Goal: Task Accomplishment & Management: Manage account settings

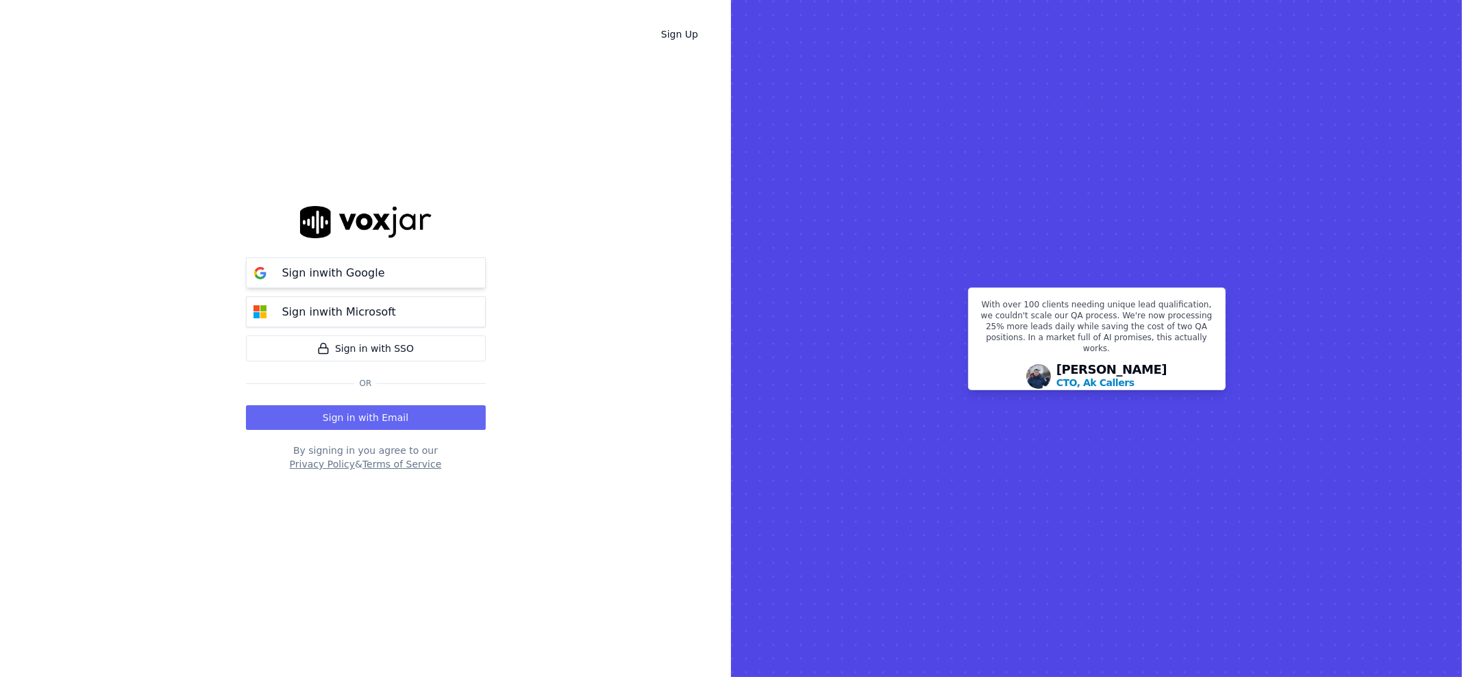
click at [397, 275] on button "Sign in with Google" at bounding box center [366, 273] width 240 height 31
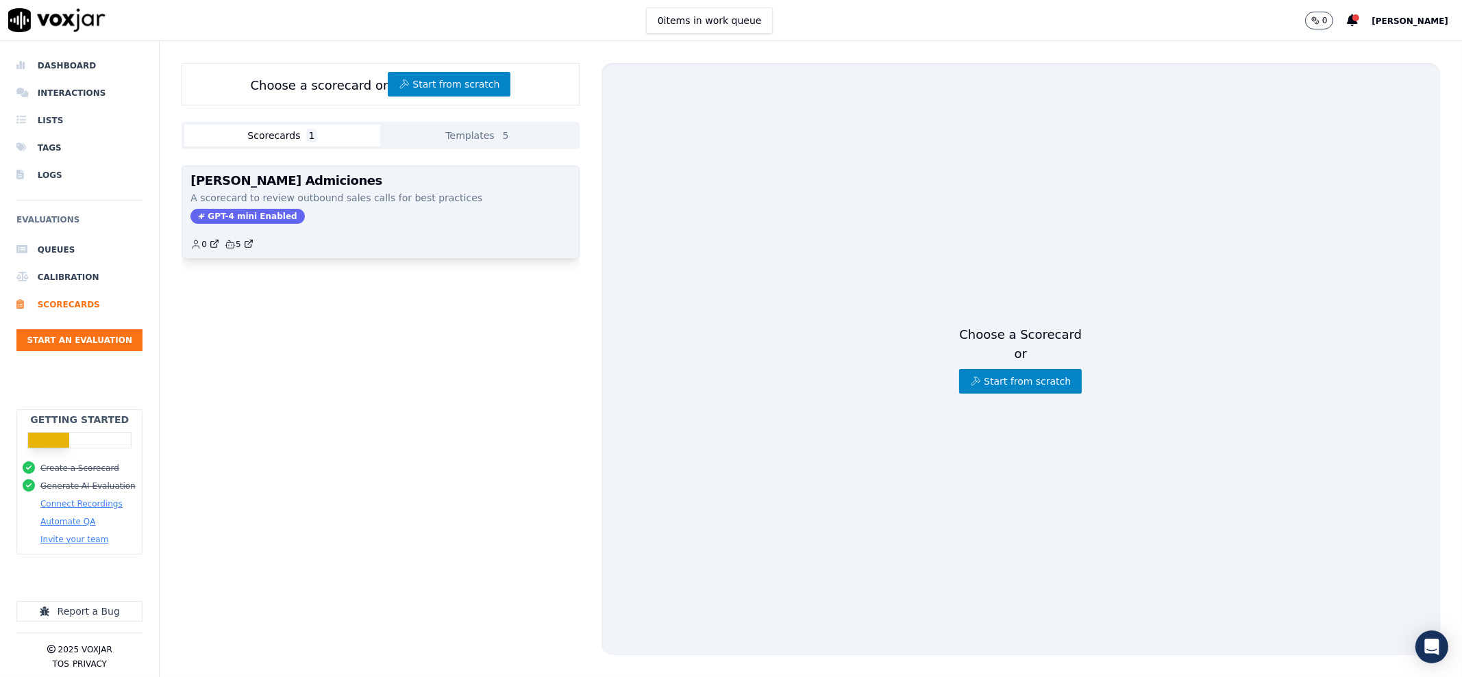
click at [402, 220] on div "GPT-4 mini Enabled" at bounding box center [379, 216] width 379 height 15
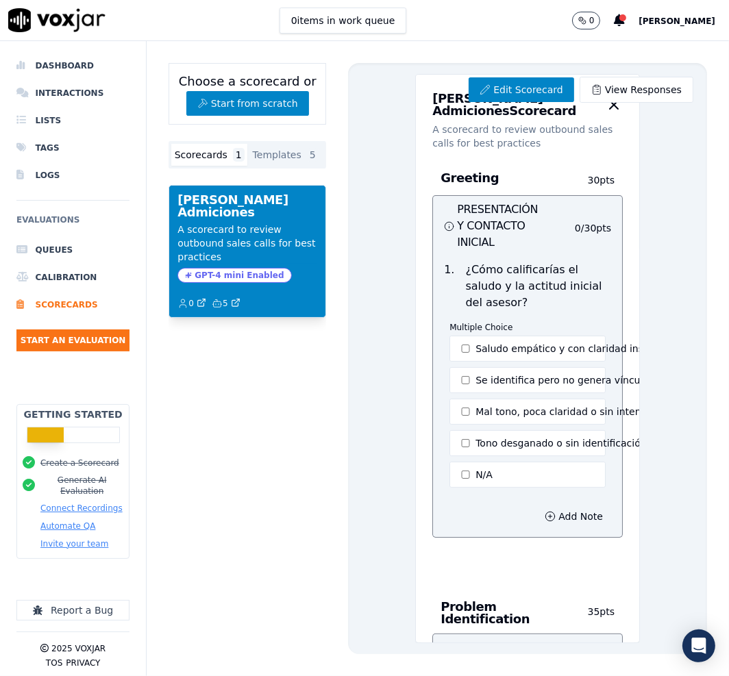
click at [494, 187] on h3 "Greeting" at bounding box center [512, 178] width 145 height 18
click at [492, 88] on link "Edit Scorecard" at bounding box center [520, 89] width 105 height 25
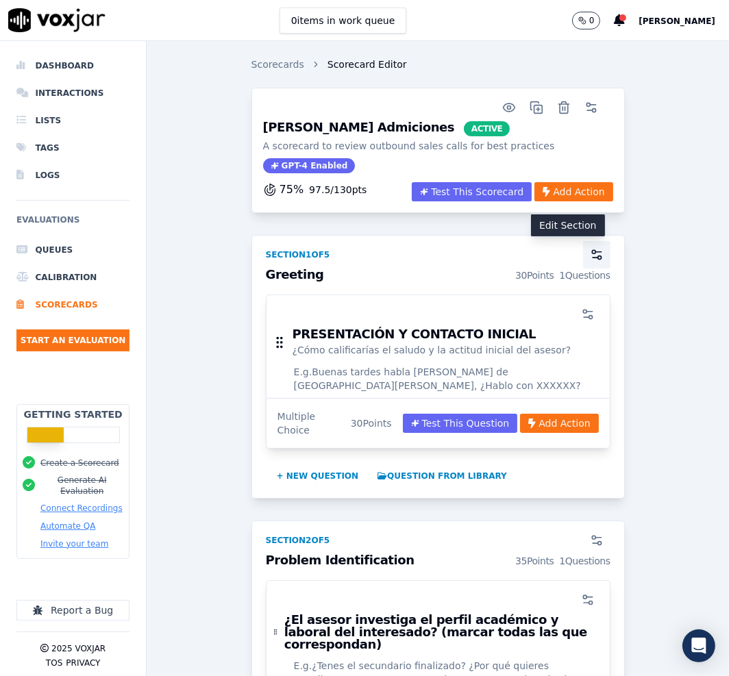
click at [597, 257] on circle "button" at bounding box center [598, 257] width 3 height 3
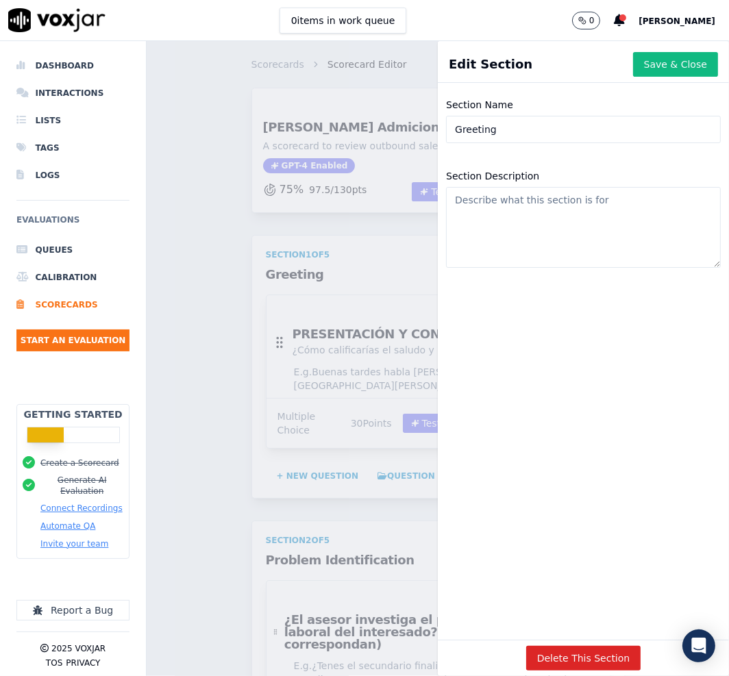
click at [206, 286] on div "Scorecards Scorecard Editor [PERSON_NAME] Admiciones ACTIVE A scorecard to revi…" at bounding box center [438, 358] width 582 height 635
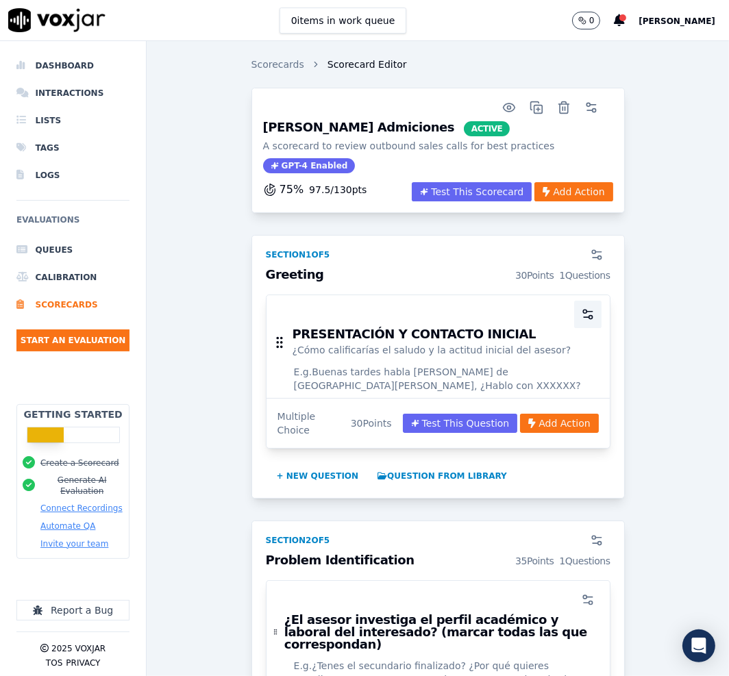
click at [574, 312] on button "button" at bounding box center [587, 314] width 27 height 27
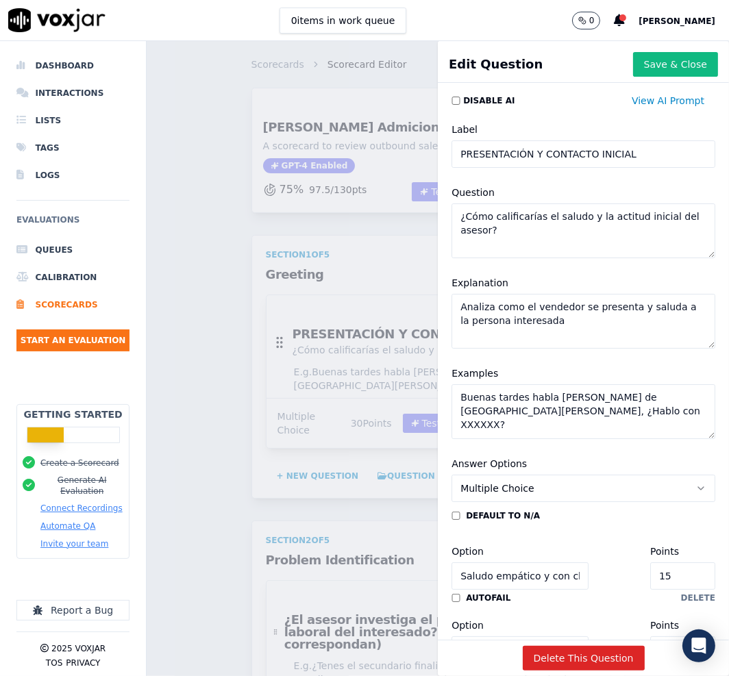
click at [618, 162] on input "PRESENTACIÓN Y CONTACTO INICIAL" at bounding box center [583, 153] width 264 height 27
drag, startPoint x: 516, startPoint y: 235, endPoint x: 397, endPoint y: 189, distance: 127.1
click at [399, 192] on div "Edit Question Save & Close Disable AI View AI Prompt Label PRESENTACIÓN Y CONTA…" at bounding box center [438, 358] width 582 height 635
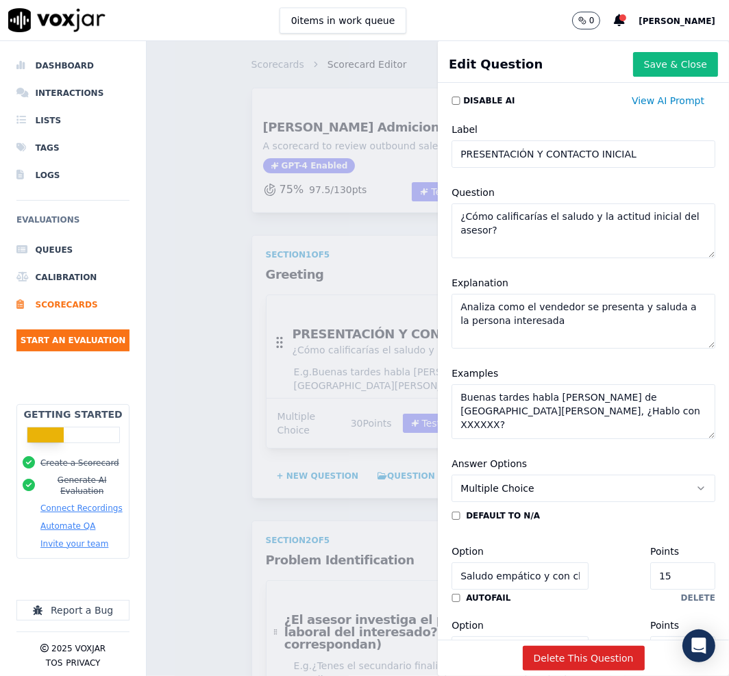
drag, startPoint x: 561, startPoint y: 321, endPoint x: 360, endPoint y: 265, distance: 209.0
click at [360, 265] on div "Edit Question Save & Close Disable AI View AI Prompt Label PRESENTACIÓN Y CONTA…" at bounding box center [438, 358] width 582 height 635
drag, startPoint x: 593, startPoint y: 418, endPoint x: 323, endPoint y: 343, distance: 280.6
click at [322, 343] on div "Edit Question Save & Close Disable AI View AI Prompt Label PRESENTACIÓN Y CONTA…" at bounding box center [438, 358] width 582 height 635
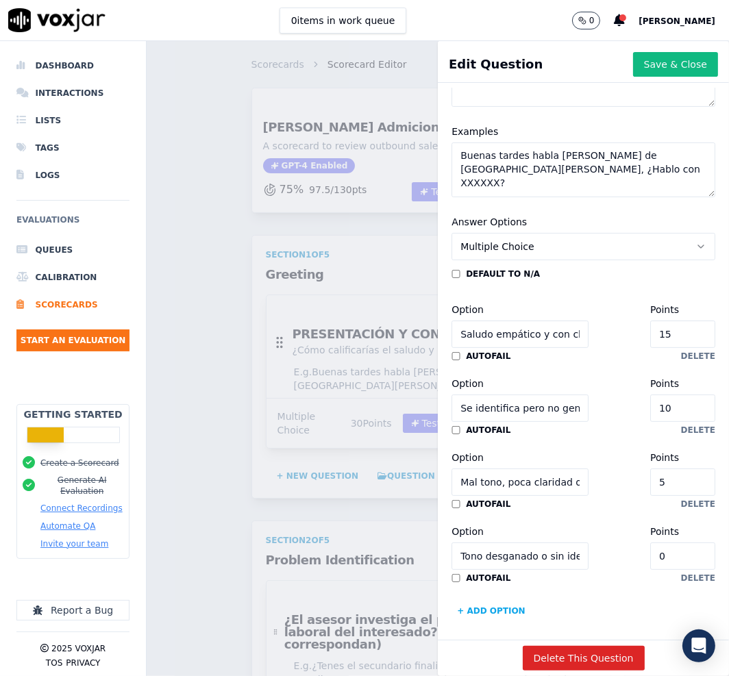
scroll to position [257, 0]
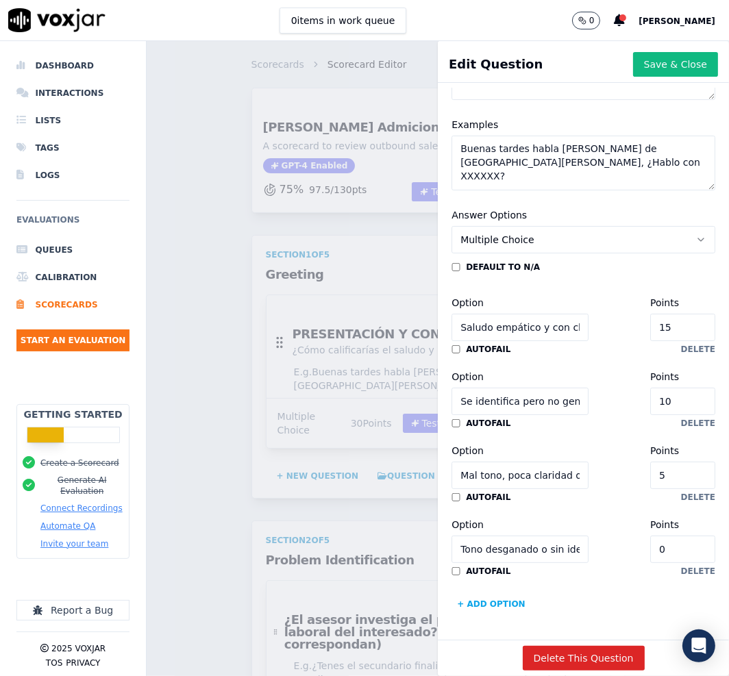
click at [544, 321] on input "Saludo empático y con claridad institucional" at bounding box center [519, 327] width 137 height 27
click at [517, 462] on input "Mal tono, poca claridad o sin intención de conectar" at bounding box center [519, 475] width 137 height 27
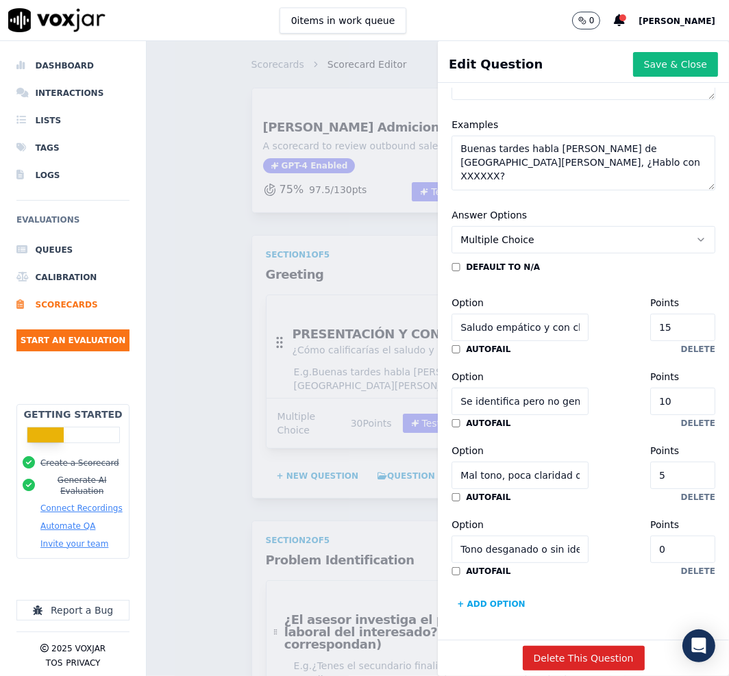
click at [517, 462] on input "Mal tono, poca claridad o sin intención de conectar" at bounding box center [519, 475] width 137 height 27
click at [544, 462] on input "Mal tono, poca claridad o sin intención de conectar" at bounding box center [519, 475] width 137 height 27
drag, startPoint x: 534, startPoint y: 425, endPoint x: 616, endPoint y: 425, distance: 82.9
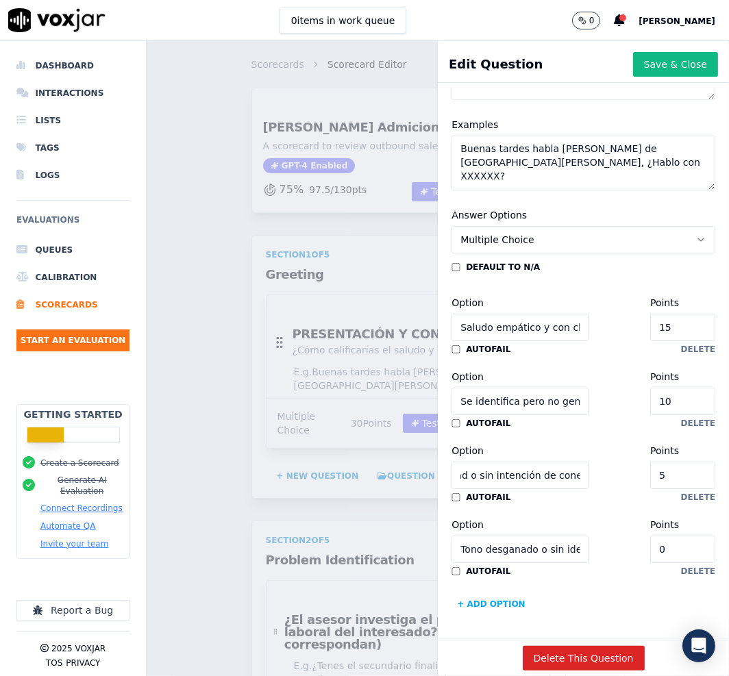
click at [616, 442] on div "Option Mal tono, poca claridad o sin intención de conectar Points 5" at bounding box center [583, 465] width 264 height 47
click at [490, 462] on input "Mal tono, poca claridad o sin intención de conectar" at bounding box center [519, 475] width 137 height 27
click at [510, 462] on input "Mal tono, poca claridad o sin intención de conectar" at bounding box center [519, 475] width 137 height 27
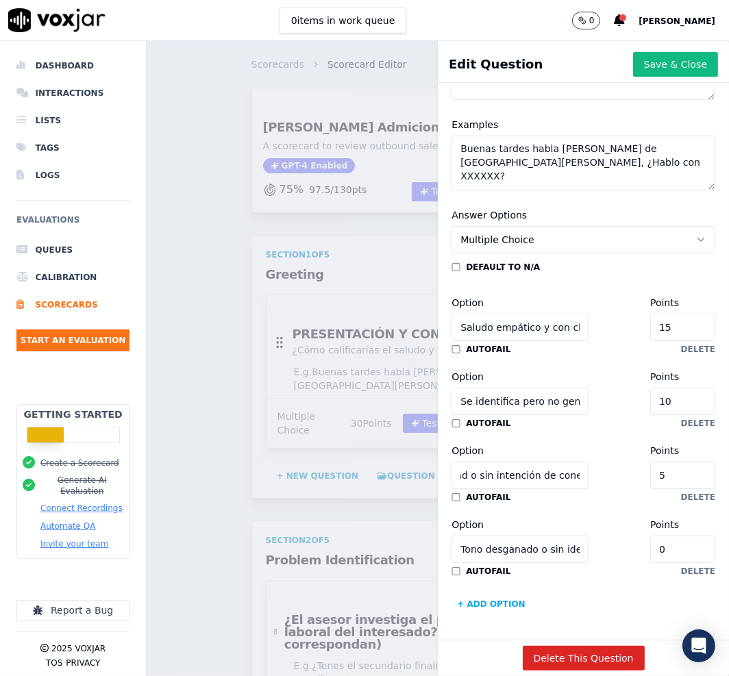
scroll to position [0, 0]
drag, startPoint x: 503, startPoint y: 427, endPoint x: 346, endPoint y: 416, distance: 157.2
click at [346, 416] on div "Edit Question Save & Close Disable AI View AI Prompt Label PRESENTACIÓN Y CONTA…" at bounding box center [438, 358] width 582 height 635
click at [513, 536] on input "Tono desganado o sin identificación" at bounding box center [519, 549] width 137 height 27
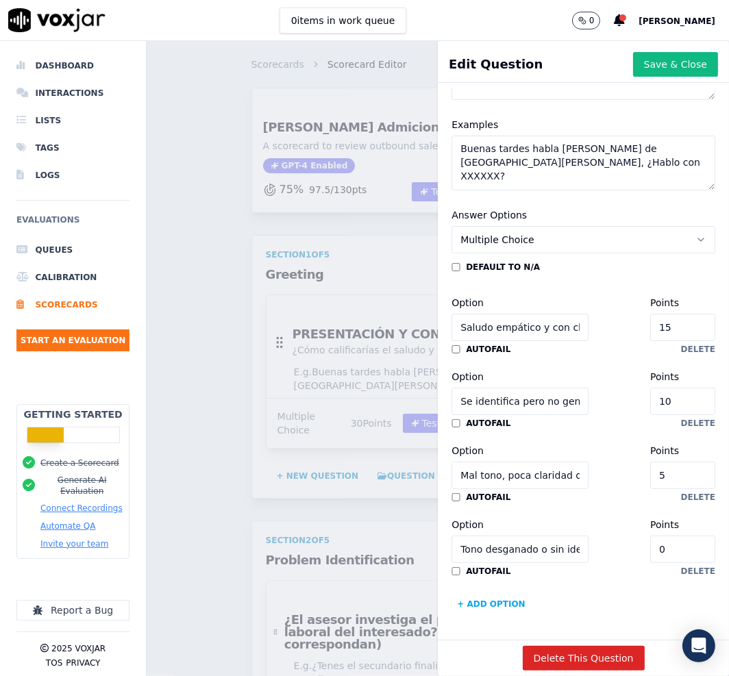
click at [513, 536] on input "Tono desganado o sin identificación" at bounding box center [519, 549] width 137 height 27
click at [517, 462] on input "Mal tono, poca claridad o sin intención de conectar" at bounding box center [519, 475] width 137 height 27
click at [532, 536] on input "Tono desganado o sin identificación" at bounding box center [519, 549] width 137 height 27
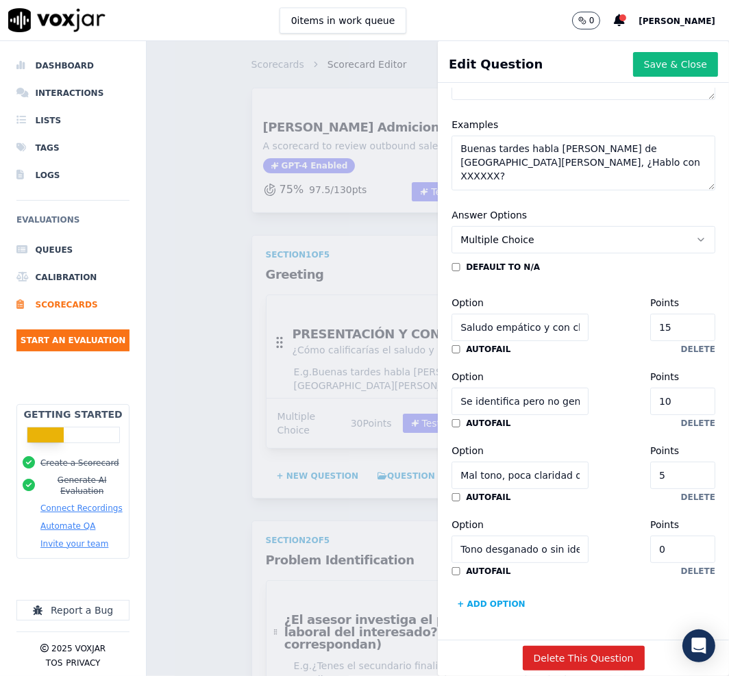
click at [532, 536] on input "Tono desganado o sin identificación" at bounding box center [519, 549] width 137 height 27
click at [636, 67] on button "Save & Close" at bounding box center [675, 64] width 85 height 25
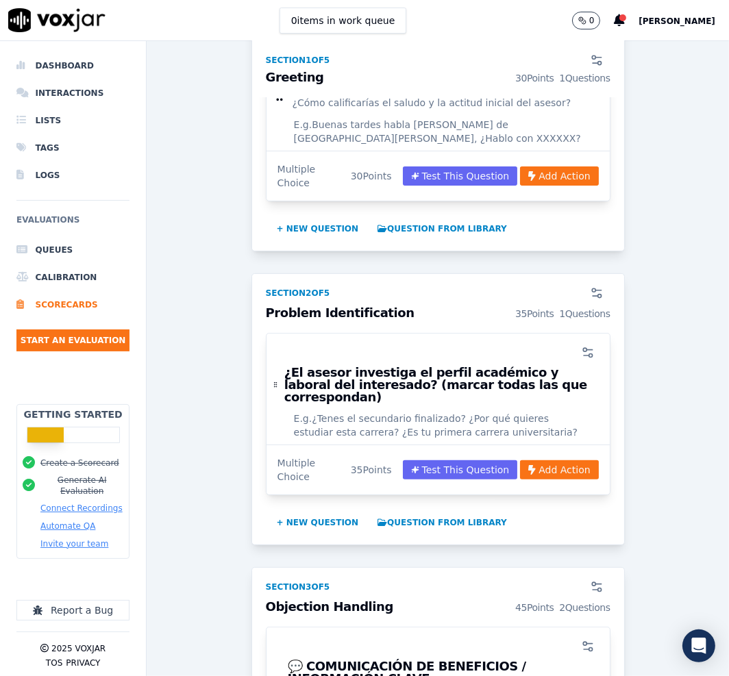
scroll to position [257, 0]
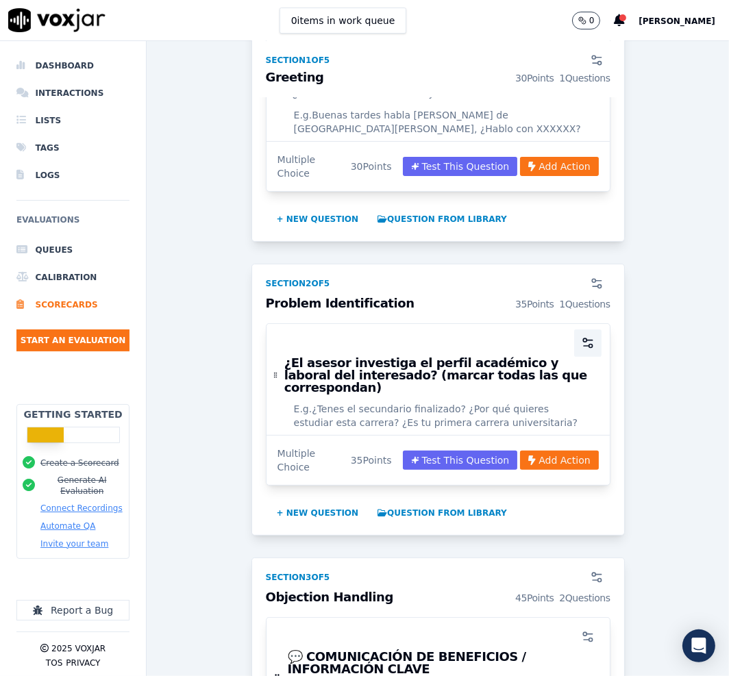
click at [588, 345] on circle "button" at bounding box center [589, 346] width 3 height 3
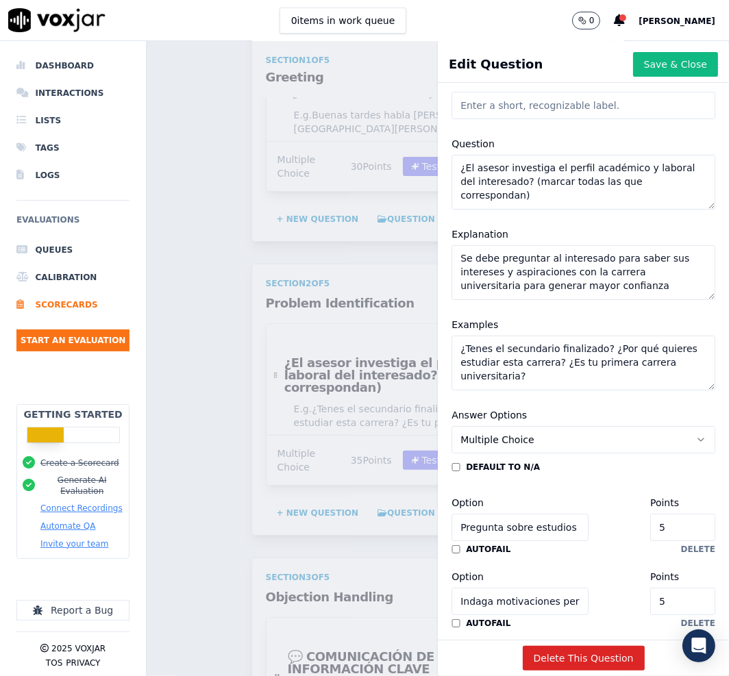
scroll to position [0, 0]
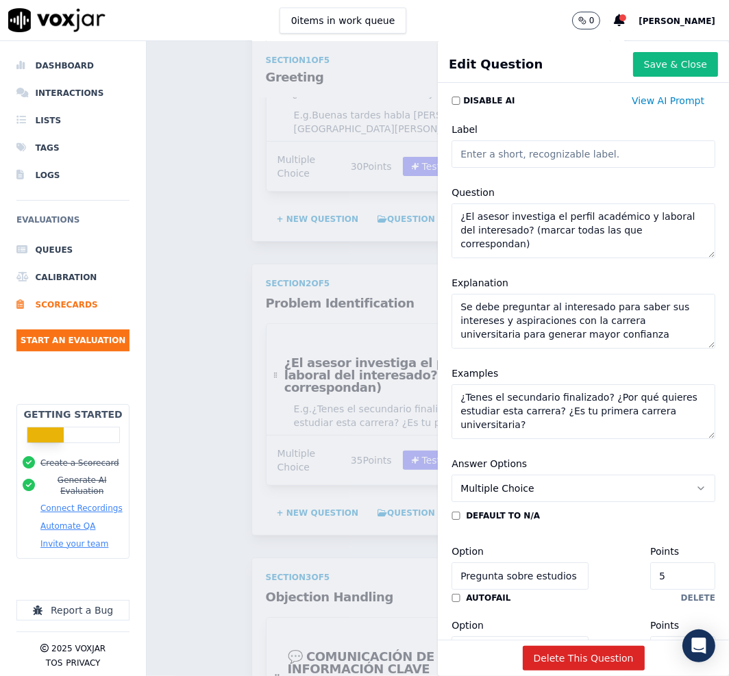
drag, startPoint x: 521, startPoint y: 236, endPoint x: 438, endPoint y: 203, distance: 89.2
click at [443, 203] on div "Question ¿El asesor investiga el perfil académico y laboral del interesado? (ma…" at bounding box center [583, 221] width 280 height 90
click at [556, 157] on input "Label" at bounding box center [583, 153] width 264 height 27
paste input "👂 DETECCIÓN DE NECESIDADES (SONDEO-PERFIL ACADÉMICO)"
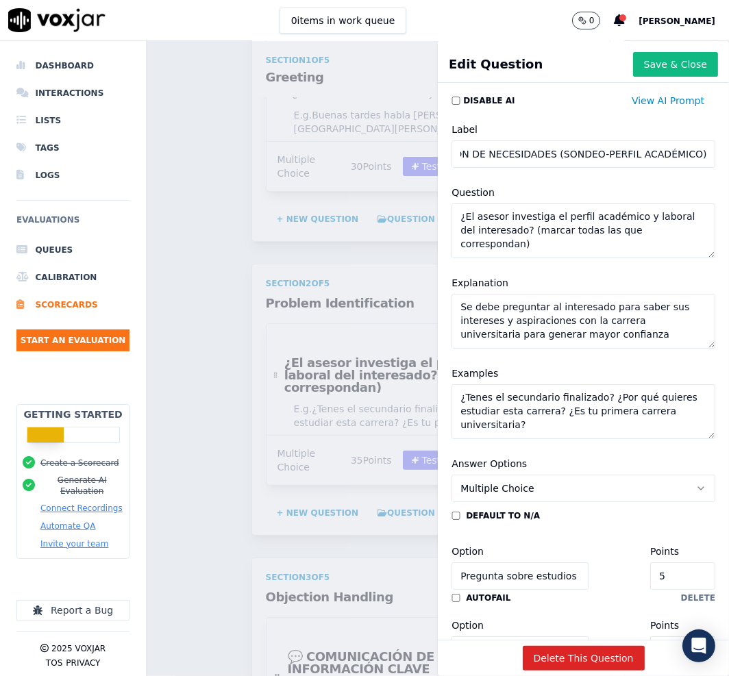
type input "👂 DETECCIÓN DE NECESIDADES (SONDEO-PERFIL ACADÉMICO)"
drag, startPoint x: 567, startPoint y: 251, endPoint x: 414, endPoint y: 200, distance: 161.1
click at [414, 200] on div "Edit Question Save & Close Disable AI View AI Prompt Label 👂 DETECCIÓN DE NECES…" at bounding box center [438, 358] width 582 height 635
drag, startPoint x: 621, startPoint y: 333, endPoint x: 352, endPoint y: 273, distance: 275.2
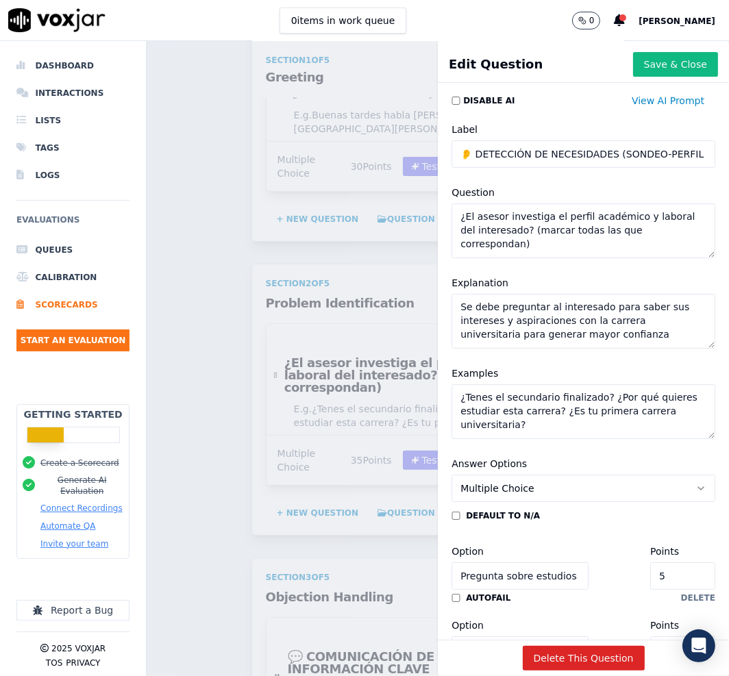
click at [352, 273] on div "Edit Question Save & Close Disable AI View AI Prompt Label 👂 DETECCIÓN DE NECES…" at bounding box center [438, 358] width 582 height 635
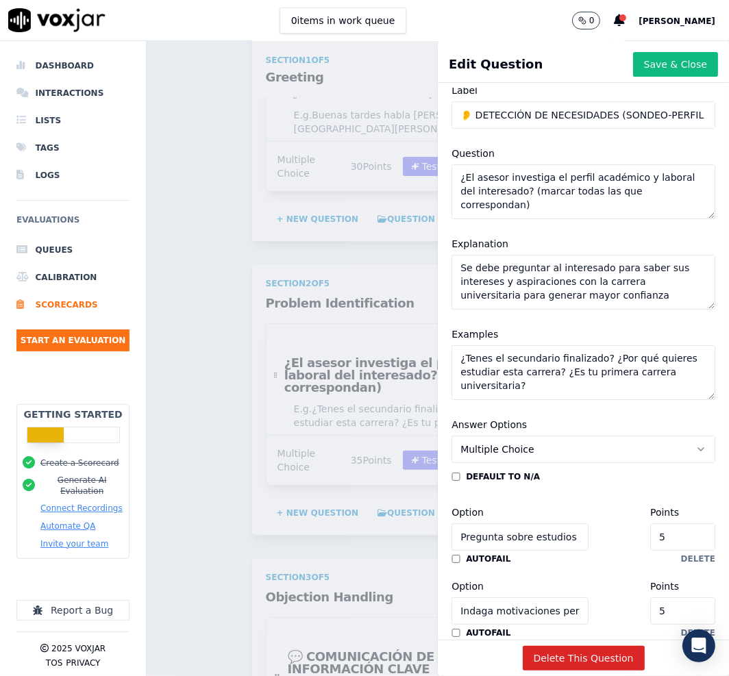
scroll to position [85, 0]
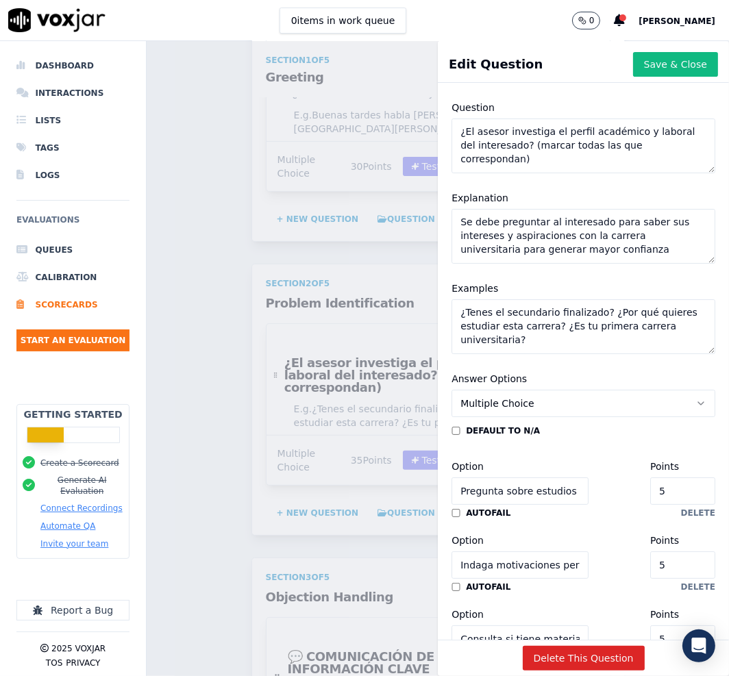
drag, startPoint x: 551, startPoint y: 341, endPoint x: 376, endPoint y: 277, distance: 186.5
click at [376, 277] on div "Edit Question Save & Close Disable AI View AI Prompt Label 👂 DETECCIÓN DE NECES…" at bounding box center [438, 358] width 582 height 635
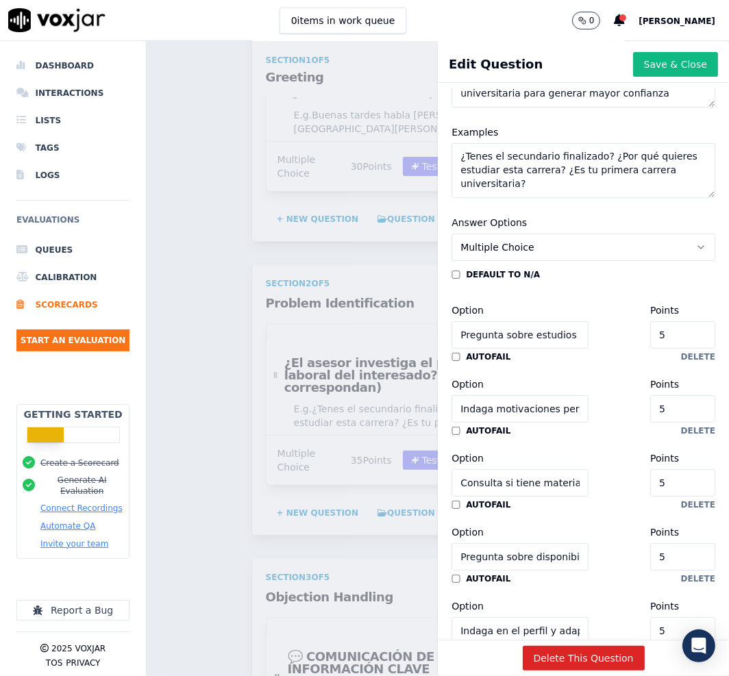
scroll to position [257, 0]
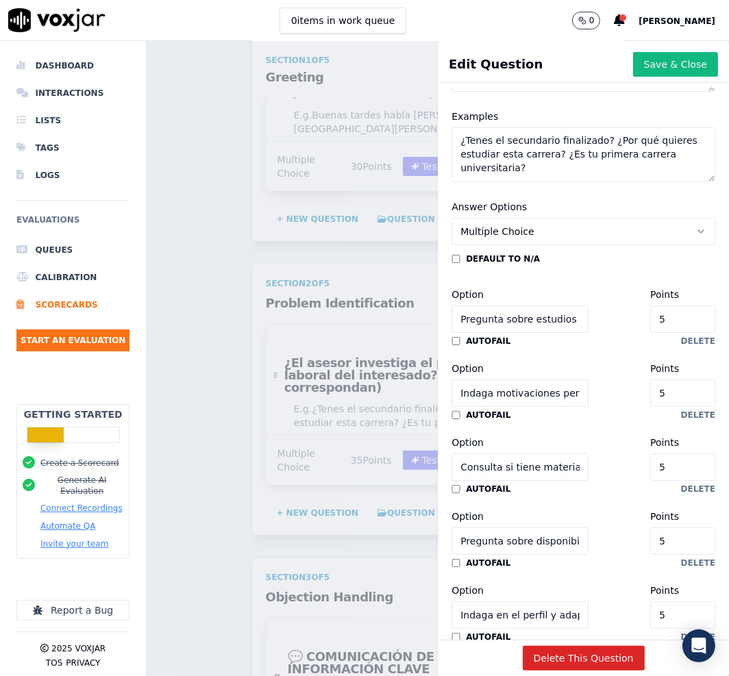
click at [527, 316] on input "Pregunta sobre estudios previos o situación actual (secundario, terciario, univ…" at bounding box center [519, 318] width 137 height 27
click at [531, 394] on input "Indaga motivaciones personales para iniciar o retomar la carrera" at bounding box center [519, 392] width 137 height 27
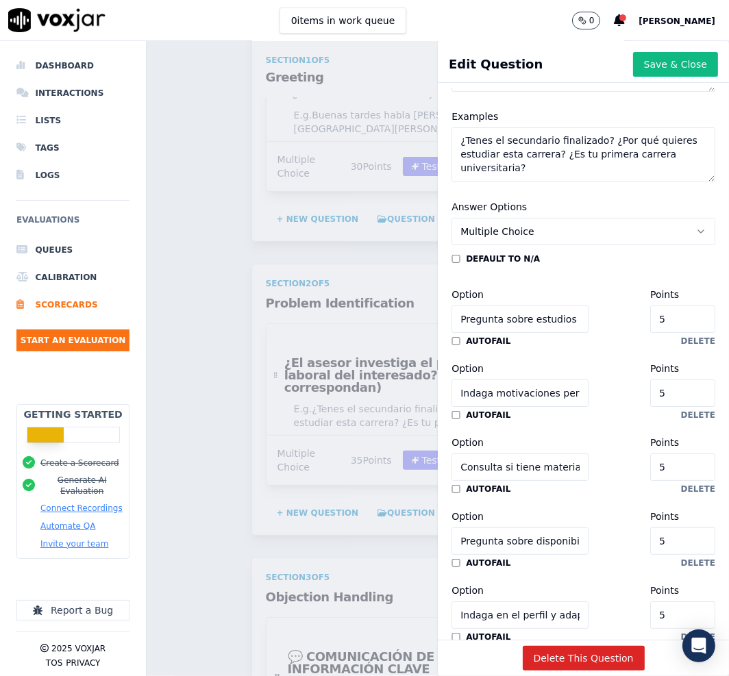
click at [531, 394] on input "Indaga motivaciones personales para iniciar o retomar la carrera" at bounding box center [519, 392] width 137 height 27
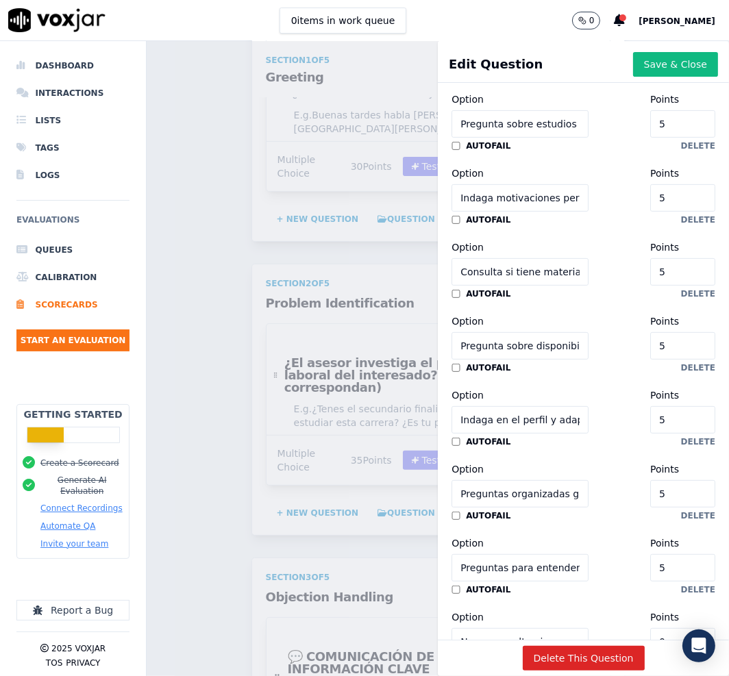
scroll to position [455, 0]
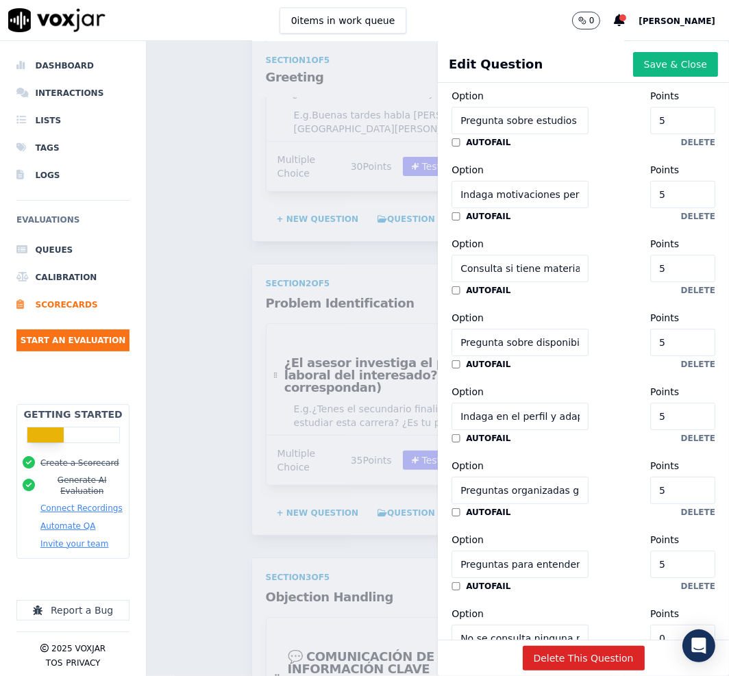
click at [525, 270] on input "Consulta si tiene materias aprobadas en otra institución (equivalencias)" at bounding box center [519, 268] width 137 height 27
click at [521, 419] on input "Indaga en el perfil y adapta el enfoque" at bounding box center [519, 416] width 137 height 27
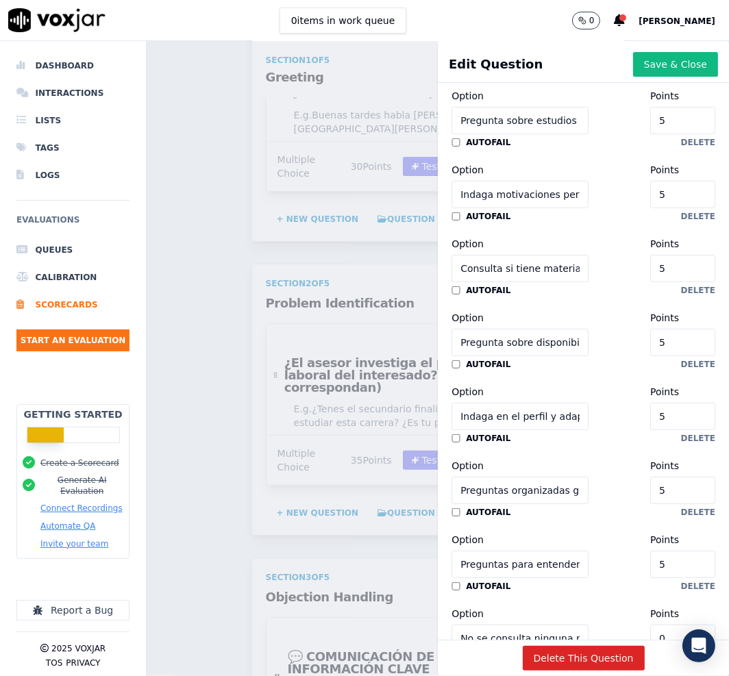
click at [521, 419] on input "Indaga en el perfil y adapta el enfoque" at bounding box center [519, 416] width 137 height 27
click at [521, 334] on input "Pregunta sobre disponibilidad horaria o modalidad preferida (virtual/presencial)" at bounding box center [519, 342] width 137 height 27
click at [521, 336] on input "Pregunta sobre disponibilidad horaria o modalidad preferida (virtual/presencial)" at bounding box center [519, 342] width 137 height 27
click at [483, 415] on input "Indaga en el perfil y adapta el enfoque" at bounding box center [519, 416] width 137 height 27
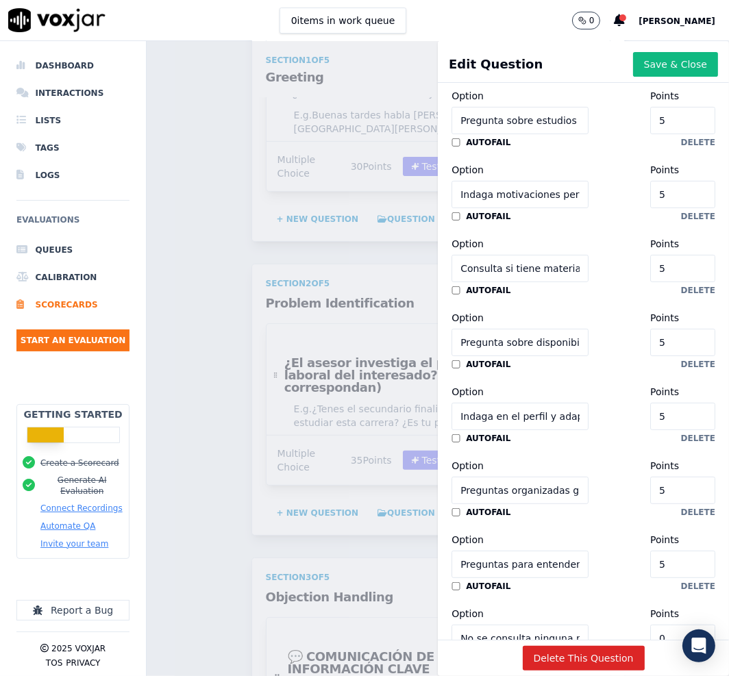
click at [483, 415] on input "Indaga en el perfil y adapta el enfoque" at bounding box center [519, 416] width 137 height 27
click at [513, 492] on input "Preguntas organizadas generando vínculo con la propuesta" at bounding box center [519, 490] width 137 height 27
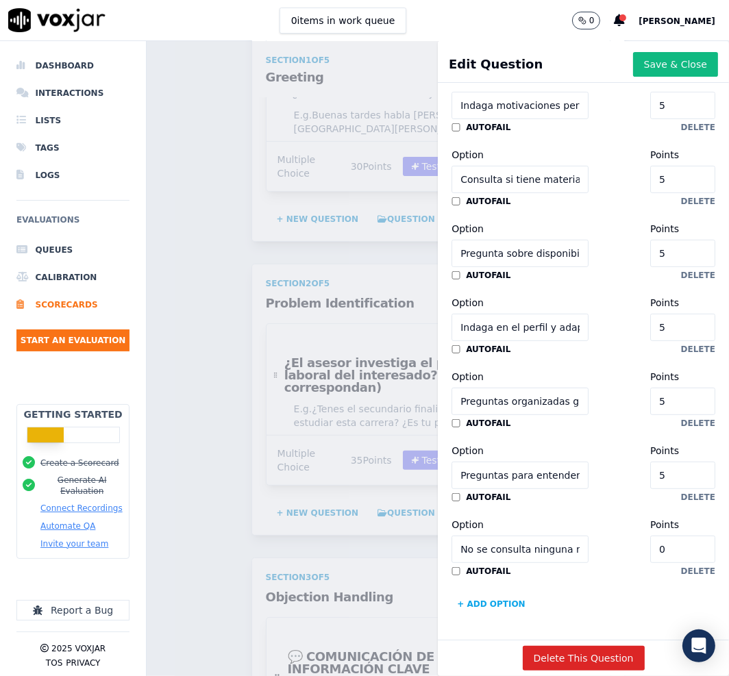
scroll to position [595, 0]
click at [528, 462] on input "Preguntas para entender motivación o contexto del alumno" at bounding box center [519, 475] width 137 height 27
click at [497, 536] on input "No se consulta ninguna necesidad, la llamada fue únicamente informativa" at bounding box center [519, 549] width 137 height 27
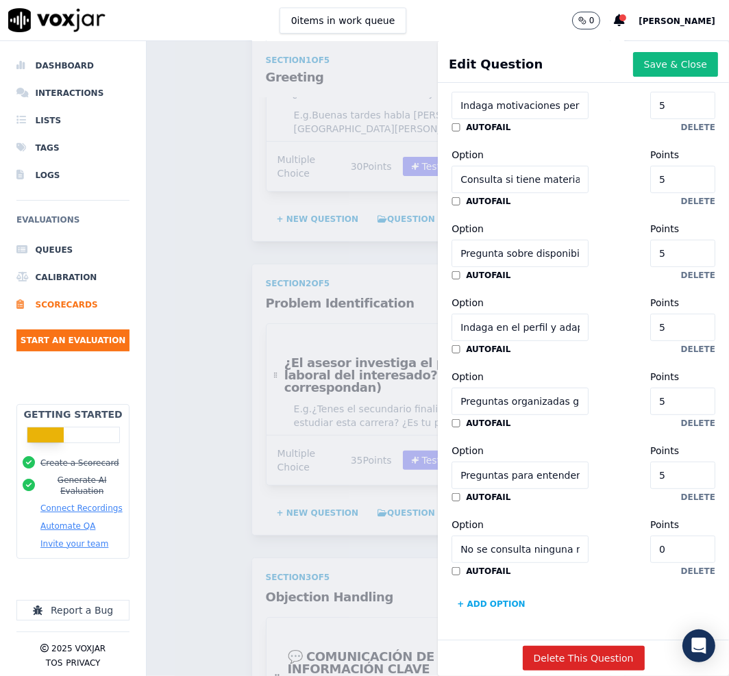
click at [497, 536] on input "No se consulta ninguna necesidad, la llamada fue únicamente informativa" at bounding box center [519, 549] width 137 height 27
drag, startPoint x: 618, startPoint y: 277, endPoint x: 695, endPoint y: 310, distance: 83.2
click at [520, 295] on div "Option Indaga en el perfil y adapta el enfoque Points 5" at bounding box center [583, 318] width 264 height 47
click at [671, 62] on button "Save & Close" at bounding box center [675, 64] width 85 height 25
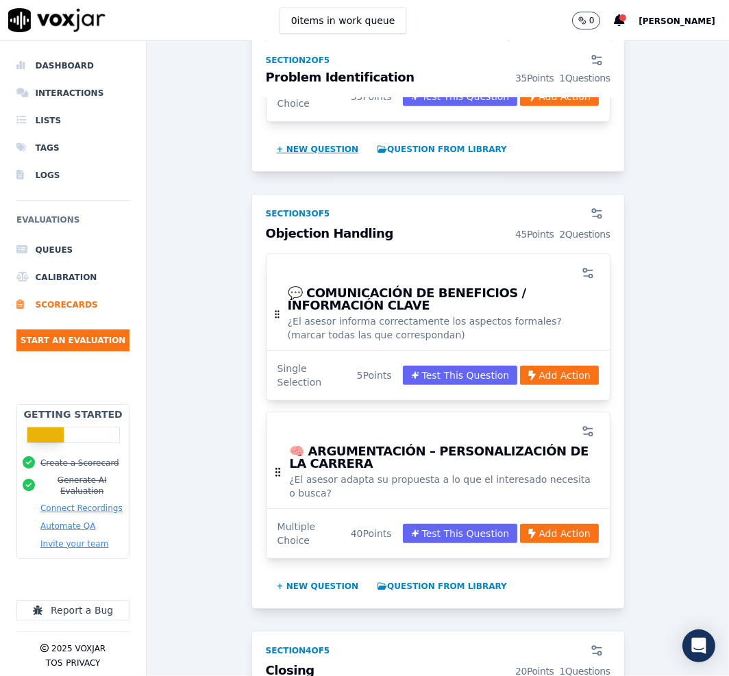
scroll to position [684, 0]
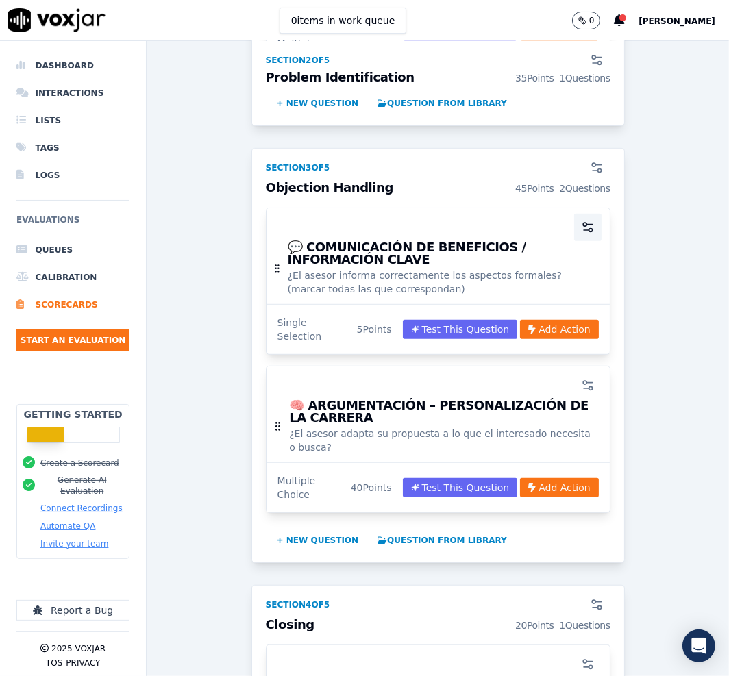
click at [581, 223] on icon "button" at bounding box center [588, 228] width 14 height 14
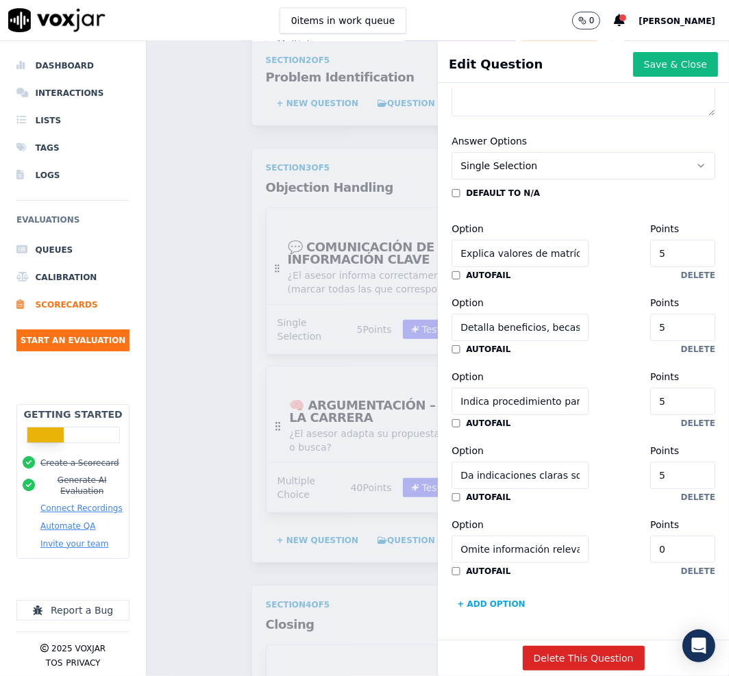
scroll to position [0, 0]
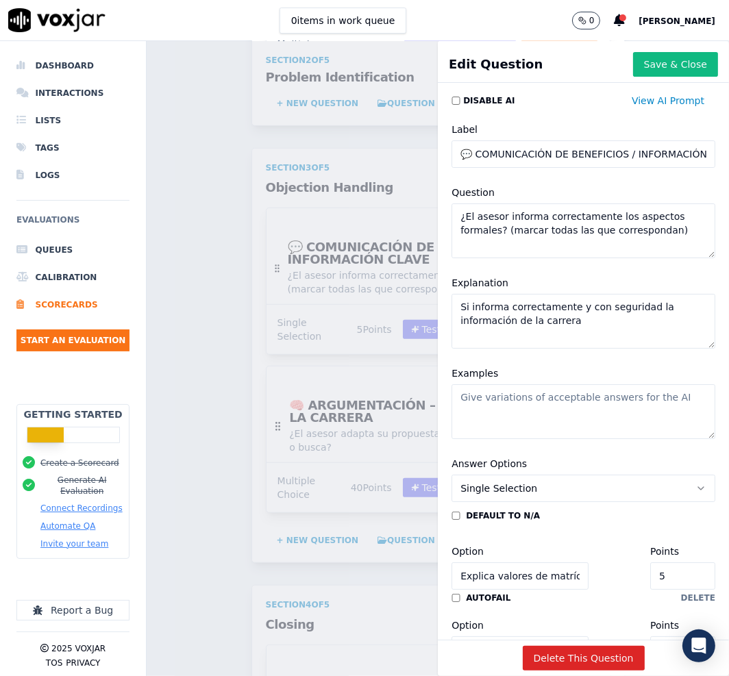
click at [571, 145] on input "💬 COMUNICACIÓN DE BENEFICIOS / INFORMACIÓN CLAVE" at bounding box center [583, 153] width 264 height 27
drag, startPoint x: 645, startPoint y: 228, endPoint x: 277, endPoint y: 160, distance: 374.8
click at [277, 160] on div "Edit Question Save & Close Disable AI View AI Prompt Label 💬 COMUNICACIÓN DE BE…" at bounding box center [438, 358] width 582 height 635
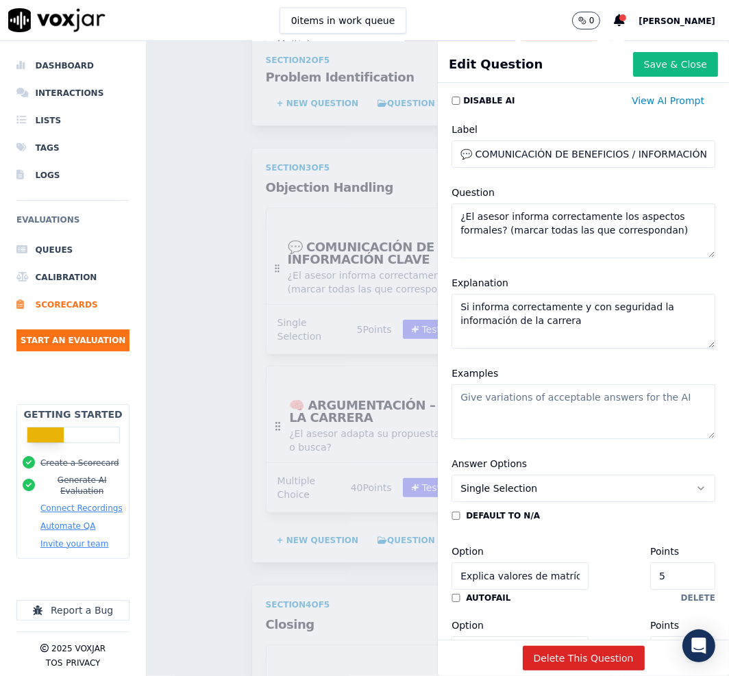
drag, startPoint x: 605, startPoint y: 328, endPoint x: 360, endPoint y: 255, distance: 255.7
click at [342, 245] on div "Edit Question Save & Close Disable AI View AI Prompt Label 💬 COMUNICACIÓN DE BE…" at bounding box center [438, 358] width 582 height 635
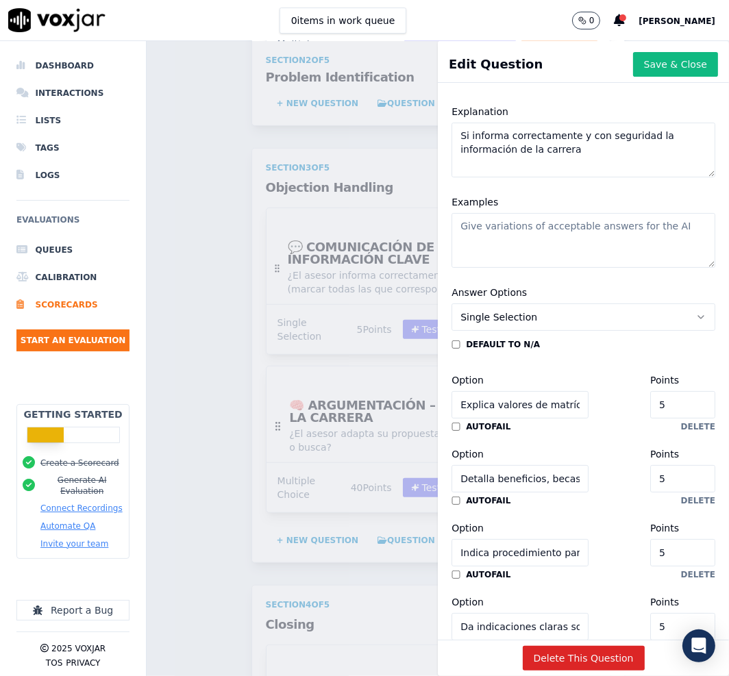
scroll to position [257, 0]
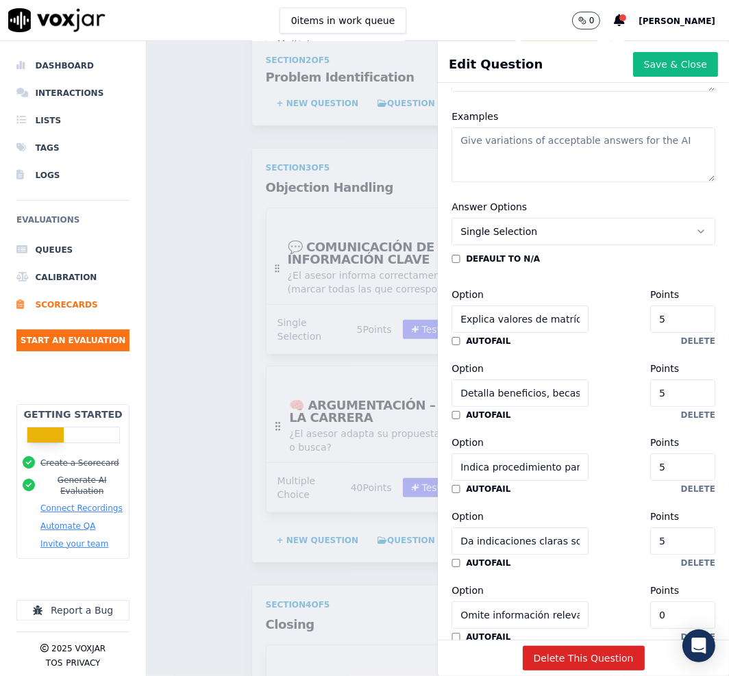
click at [587, 234] on button "Single Selection" at bounding box center [583, 231] width 264 height 27
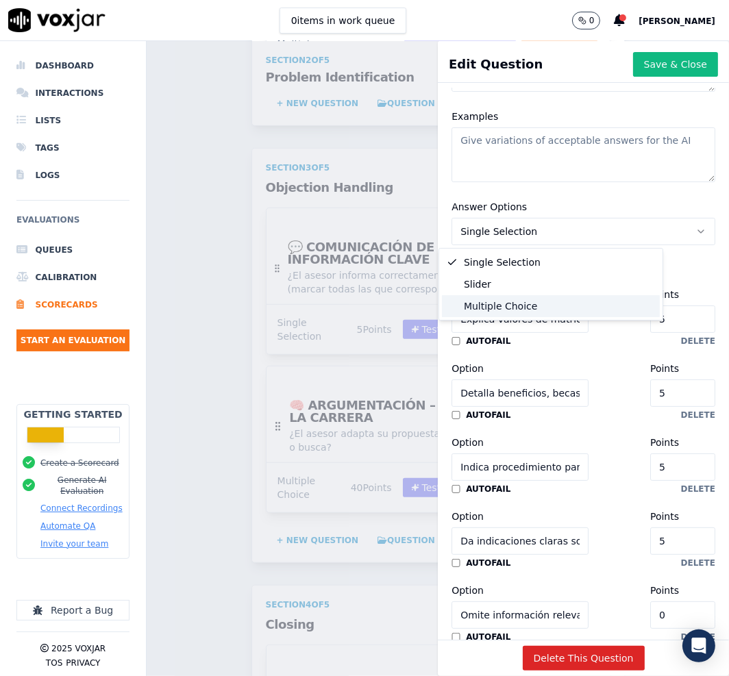
click at [555, 301] on div "Multiple Choice" at bounding box center [551, 306] width 218 height 22
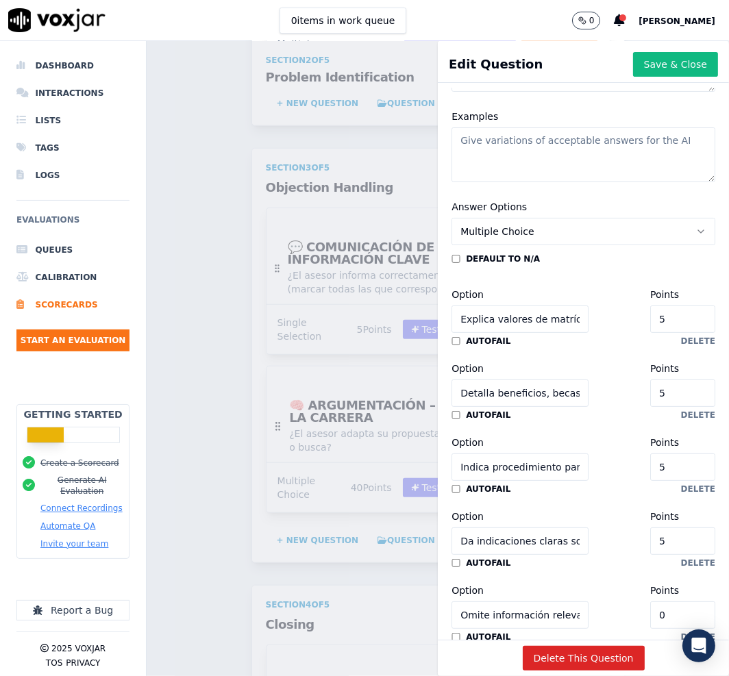
click at [561, 247] on div "default to N/A Option Explica valores de matrícula y arancel con claridad Point…" at bounding box center [583, 463] width 264 height 436
click at [557, 229] on button "Multiple Choice" at bounding box center [583, 231] width 264 height 27
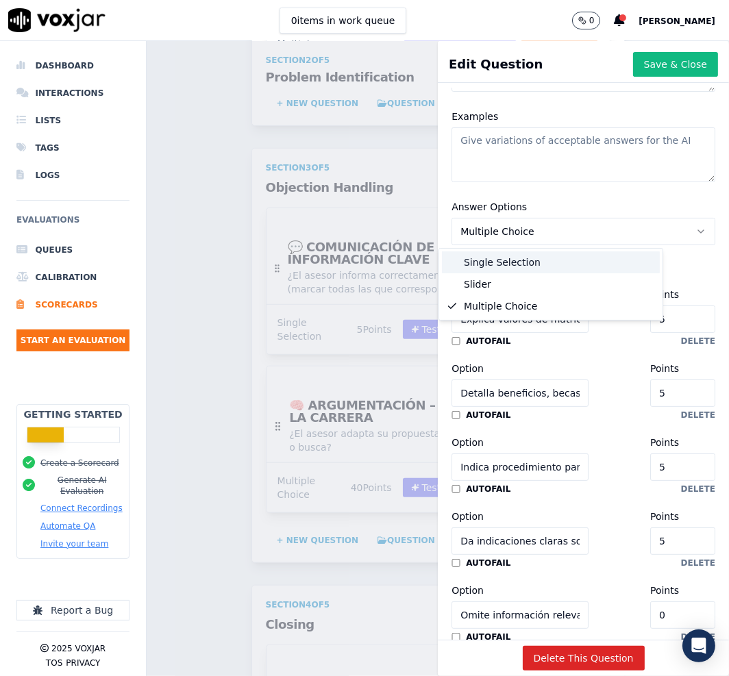
click at [541, 255] on div "Single Selection" at bounding box center [551, 262] width 218 height 22
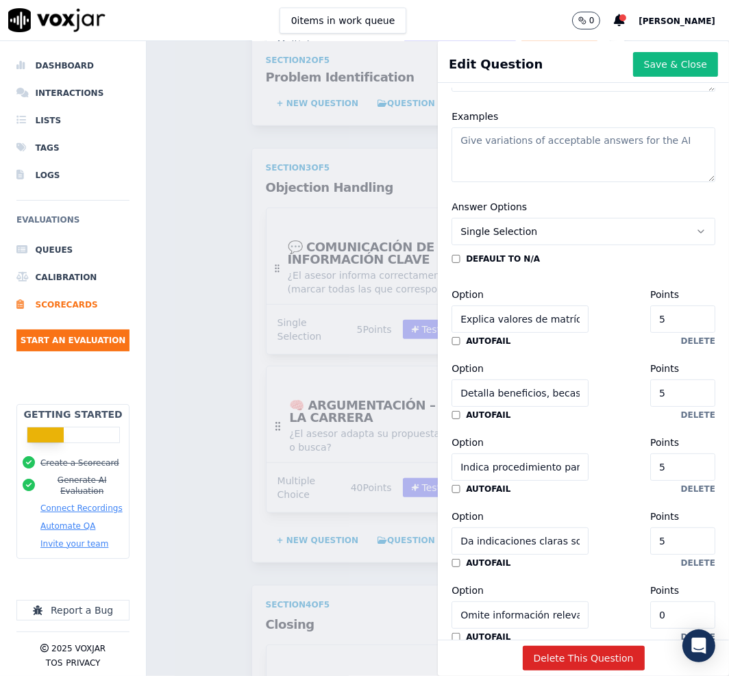
click at [573, 228] on button "Single Selection" at bounding box center [583, 231] width 264 height 27
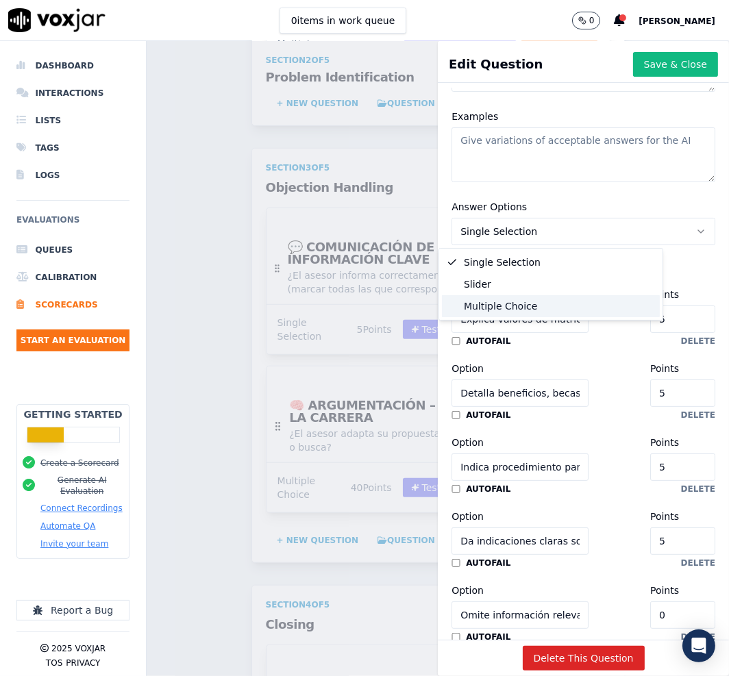
click at [551, 297] on div "Multiple Choice" at bounding box center [551, 306] width 218 height 22
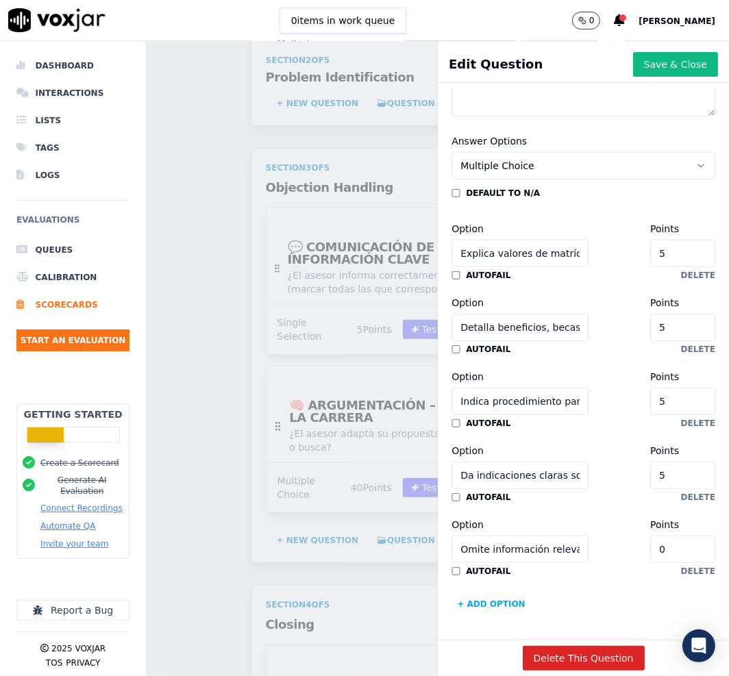
scroll to position [373, 0]
click at [513, 240] on input "Explica valores de matrícula y arancel con claridad" at bounding box center [519, 253] width 137 height 27
click at [517, 314] on input "Detalla beneficios, becas o promociones vigentes" at bounding box center [519, 327] width 137 height 27
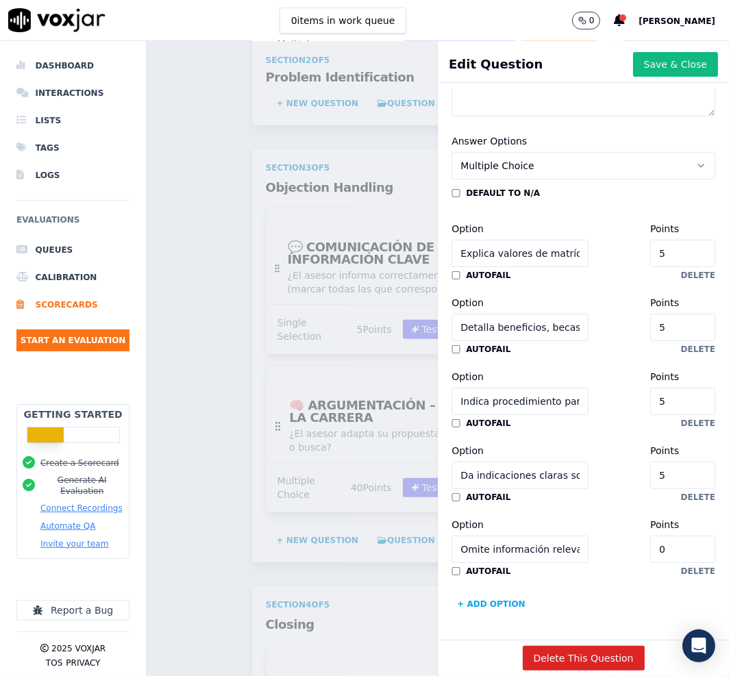
click at [517, 314] on input "Detalla beneficios, becas o promociones vigentes" at bounding box center [519, 327] width 137 height 27
click at [500, 240] on input "Explica valores de matrícula y arancel con claridad" at bounding box center [519, 253] width 137 height 27
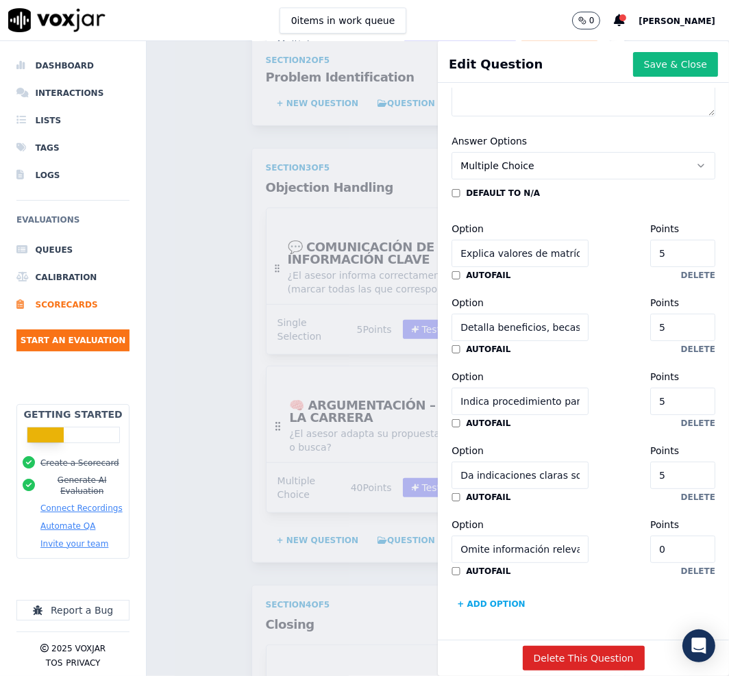
click at [512, 388] on input "Indica procedimiento para equivalencias y requisitos" at bounding box center [519, 401] width 137 height 27
click at [521, 462] on input "Da indicaciones claras sobre la cursada y plataforma" at bounding box center [519, 475] width 137 height 27
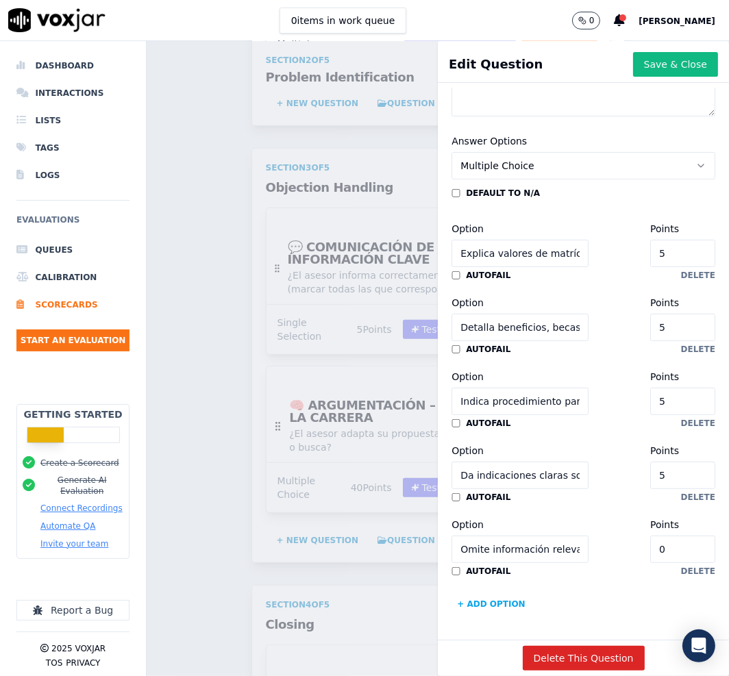
click at [521, 462] on input "Da indicaciones claras sobre la cursada y plataforma" at bounding box center [519, 475] width 137 height 27
click at [500, 536] on input "Omite información relevante o confunde términos" at bounding box center [519, 549] width 137 height 27
click at [640, 66] on button "Save & Close" at bounding box center [675, 64] width 85 height 25
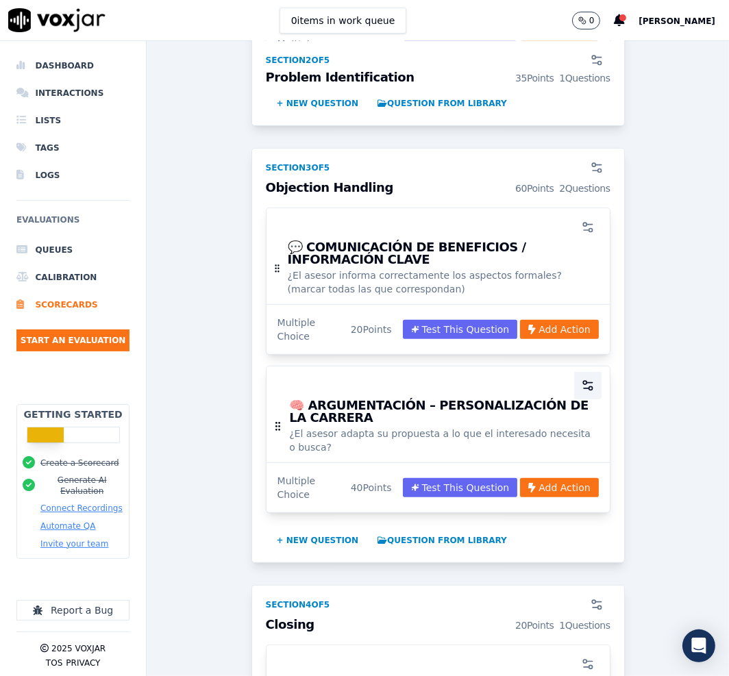
click at [584, 388] on icon "button" at bounding box center [586, 388] width 5 height 0
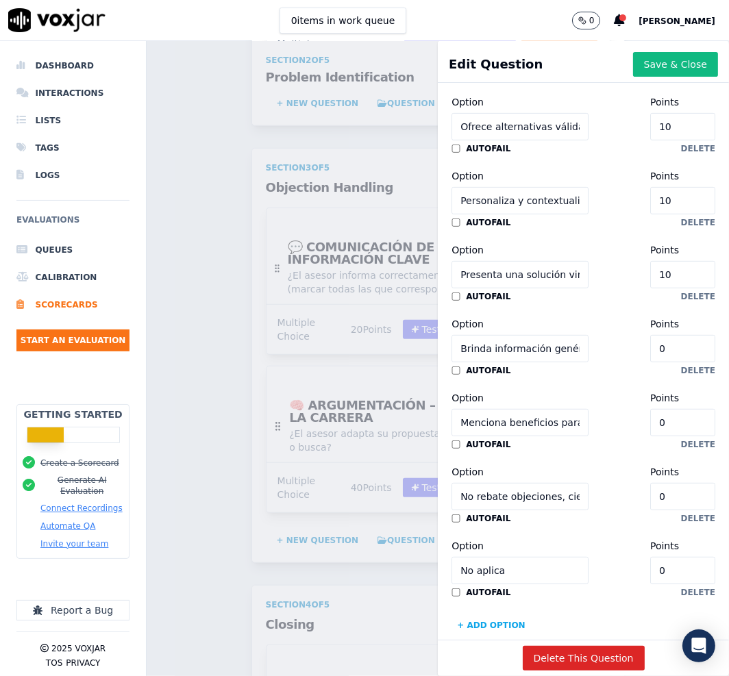
scroll to position [0, 0]
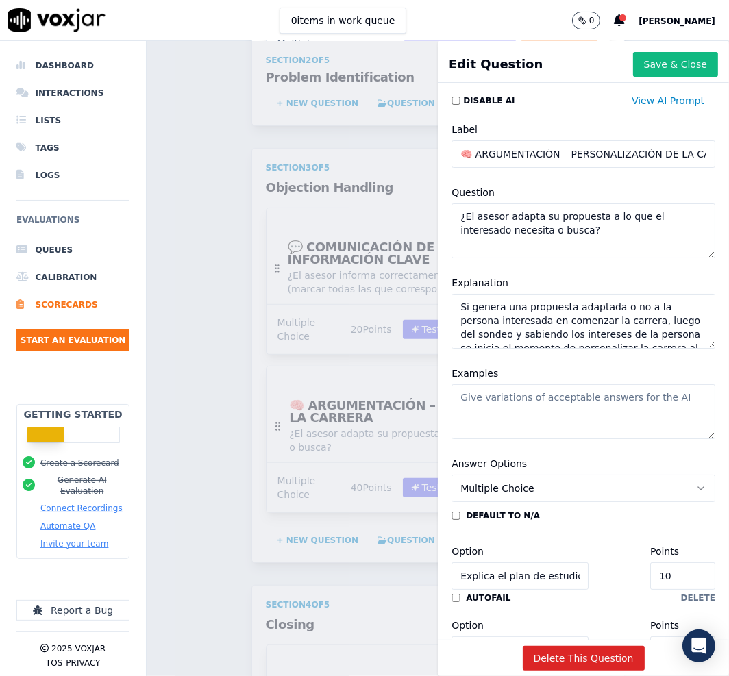
click at [549, 155] on input "🧠 ARGUMENTACIÓN – PERSONALIZACIÓN DE LA CARRERA" at bounding box center [583, 153] width 264 height 27
drag, startPoint x: 586, startPoint y: 230, endPoint x: 326, endPoint y: 166, distance: 267.4
click at [320, 164] on div "Edit Question Save & Close Disable AI View AI Prompt Label 🧠 ARGUMENTACIÓN – PE…" at bounding box center [438, 358] width 582 height 635
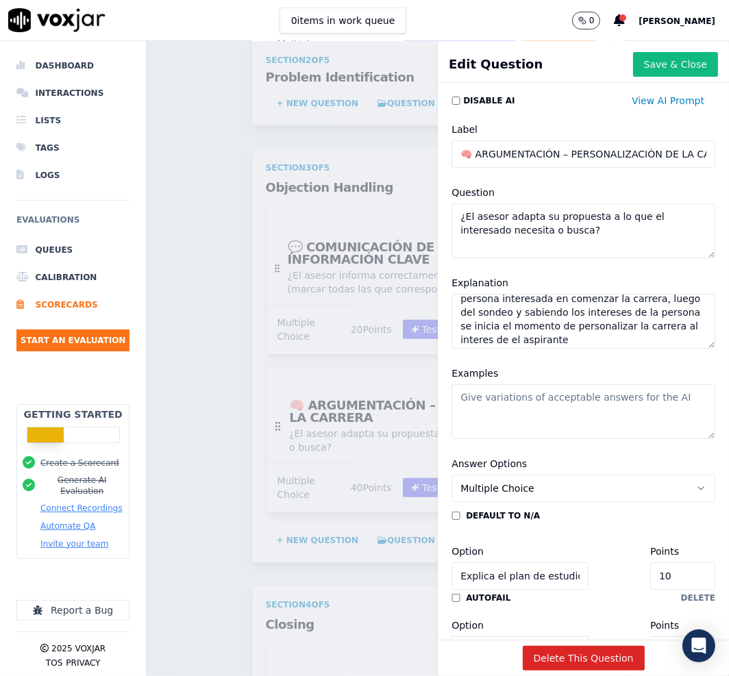
scroll to position [39, 0]
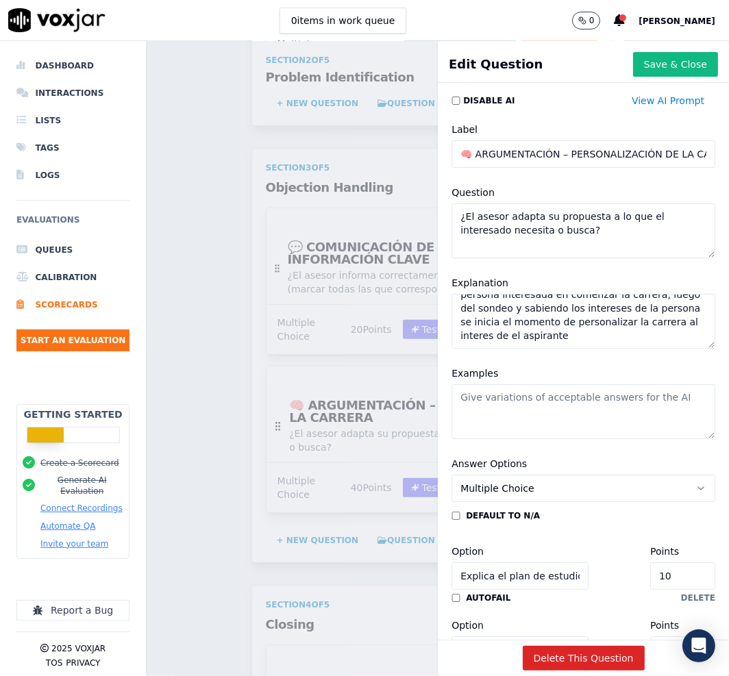
drag, startPoint x: 447, startPoint y: 303, endPoint x: 629, endPoint y: 347, distance: 187.2
click at [629, 347] on textarea "Si genera una propuesta adaptada o no a la persona interesada en comenzar la ca…" at bounding box center [583, 321] width 264 height 55
click at [579, 329] on textarea "Si genera una propuesta adaptada o no a la persona interesada en comenzar la ca…" at bounding box center [583, 321] width 264 height 55
click at [566, 320] on textarea "Si genera una propuesta adaptada o no a la persona interesada en comenzar la ca…" at bounding box center [583, 321] width 264 height 55
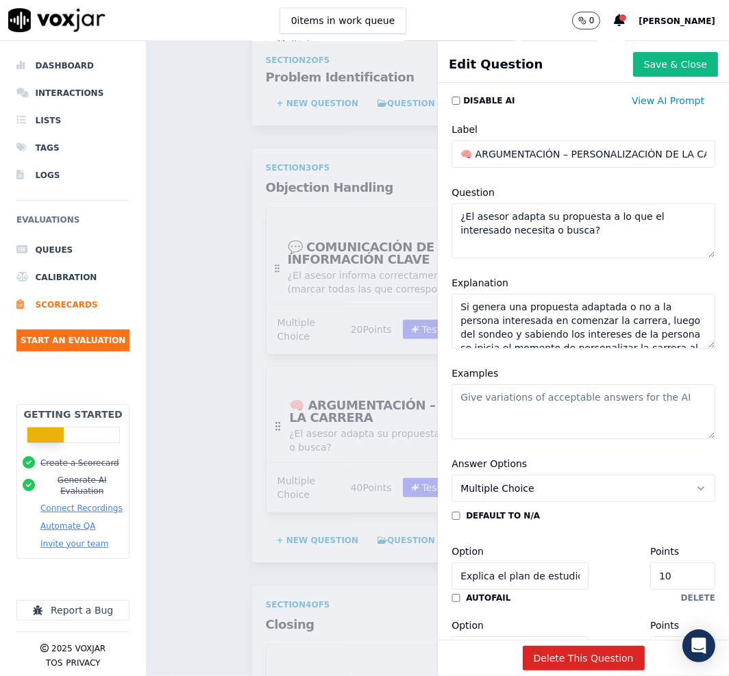
drag, startPoint x: 418, startPoint y: 227, endPoint x: 371, endPoint y: 165, distance: 78.1
click at [371, 165] on div "Edit Question Save & Close Disable AI View AI Prompt Label 🧠 ARGUMENTACIÓN – PE…" at bounding box center [438, 358] width 582 height 635
type textarea "Si genera una propuesta adaptada o no a la persona interesada en comenzar la ca…"
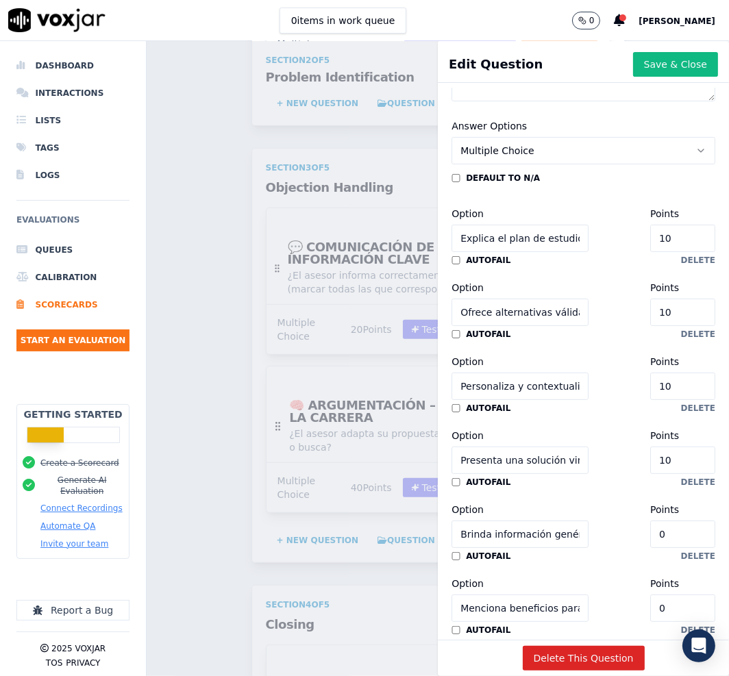
scroll to position [342, 0]
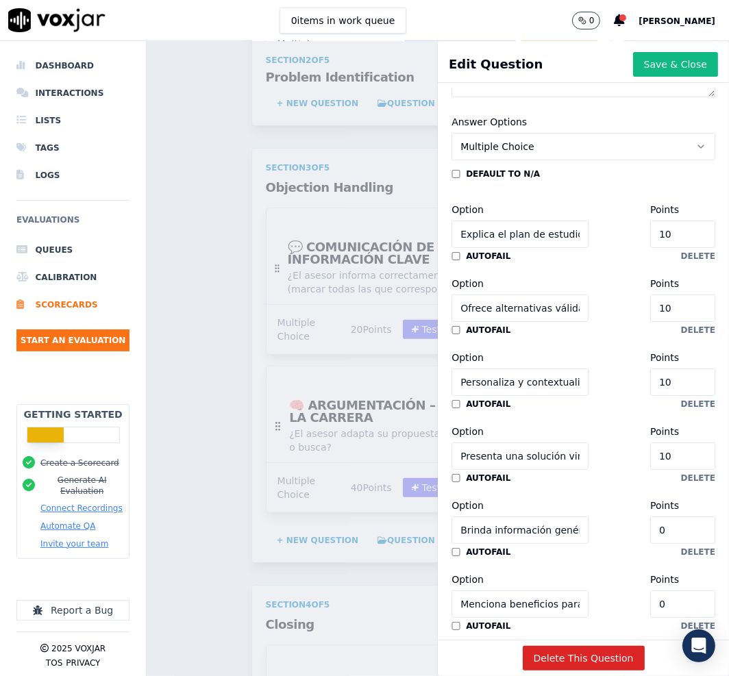
click at [511, 238] on input "Explica el plan de estudios, duración y modalidad vinculándolo con el perfil de…" at bounding box center [519, 234] width 137 height 27
click at [509, 307] on input "Ofrece alternativas válidas si hay dudas sobre la carrera inicial" at bounding box center [519, 308] width 137 height 27
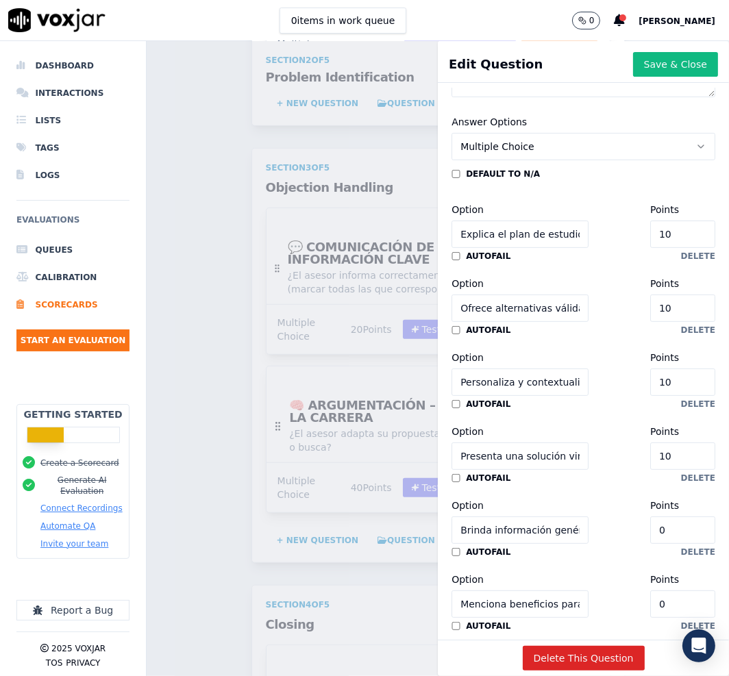
drag, startPoint x: 509, startPoint y: 307, endPoint x: 601, endPoint y: 335, distance: 96.0
click at [510, 306] on input "Ofrece alternativas válidas si hay dudas sobre la carrera inicial" at bounding box center [519, 308] width 137 height 27
click at [507, 383] on input "Personaliza y contextualiza la propuesta académica" at bounding box center [519, 381] width 137 height 27
click at [506, 384] on input "Personaliza y contextualiza la propuesta académica" at bounding box center [519, 381] width 137 height 27
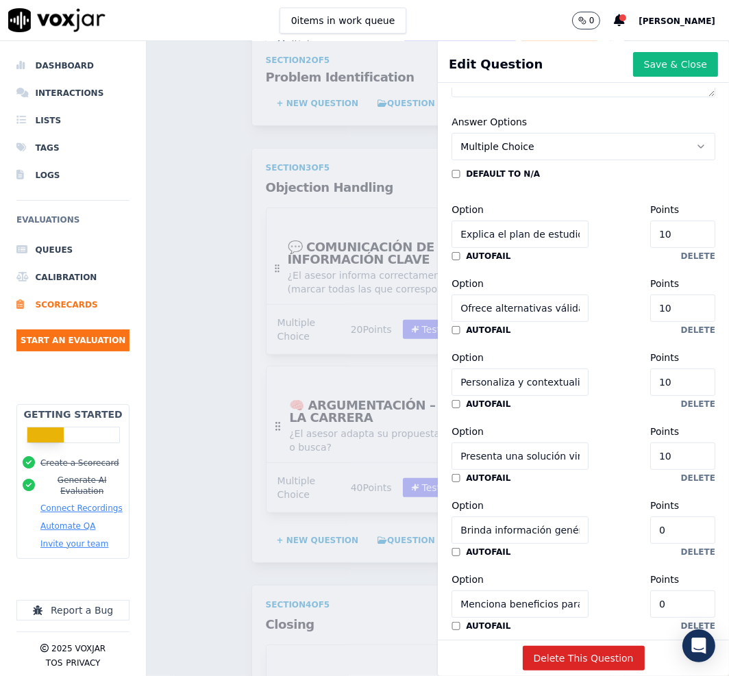
click at [486, 451] on input "Presenta una solución vinculada a lo que el cliente expresó" at bounding box center [519, 455] width 137 height 27
click at [529, 525] on input "Brinda información genérica sin conexión con el perfil" at bounding box center [519, 529] width 137 height 27
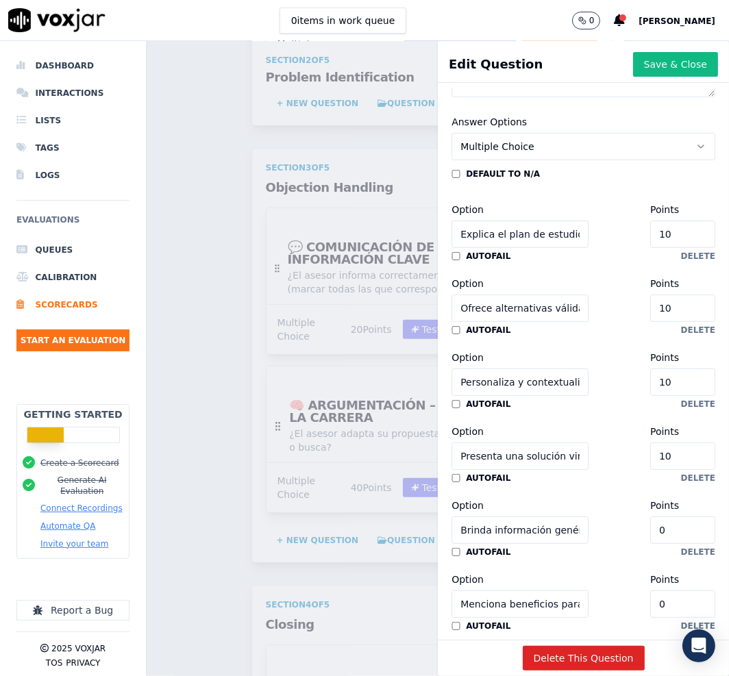
click at [527, 525] on input "Brinda información genérica sin conexión con el perfil" at bounding box center [519, 529] width 137 height 27
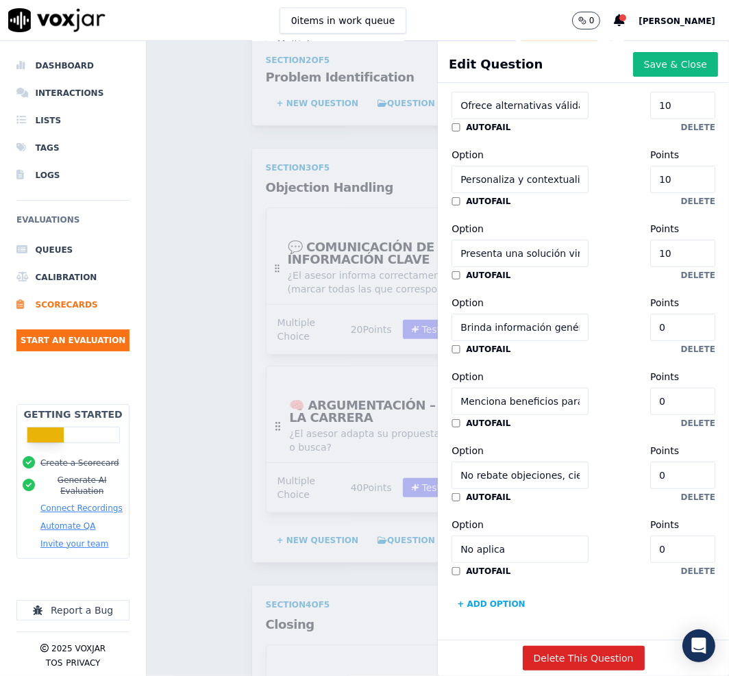
scroll to position [595, 0]
click at [556, 388] on input "Menciona beneficios para terceros y no al titular" at bounding box center [519, 401] width 137 height 27
click at [531, 462] on input "No rebate objeciones, cierra rápido la conversación" at bounding box center [519, 475] width 137 height 27
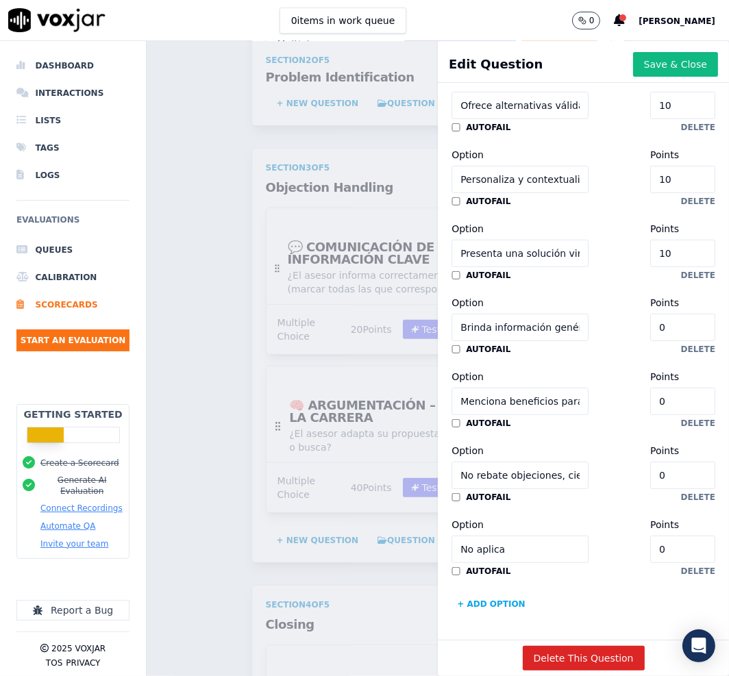
click at [531, 462] on input "No rebate objeciones, cierra rápido la conversación" at bounding box center [519, 475] width 137 height 27
click at [514, 536] on input "No aplica" at bounding box center [519, 549] width 137 height 27
click at [513, 536] on input "No aplica" at bounding box center [519, 549] width 137 height 27
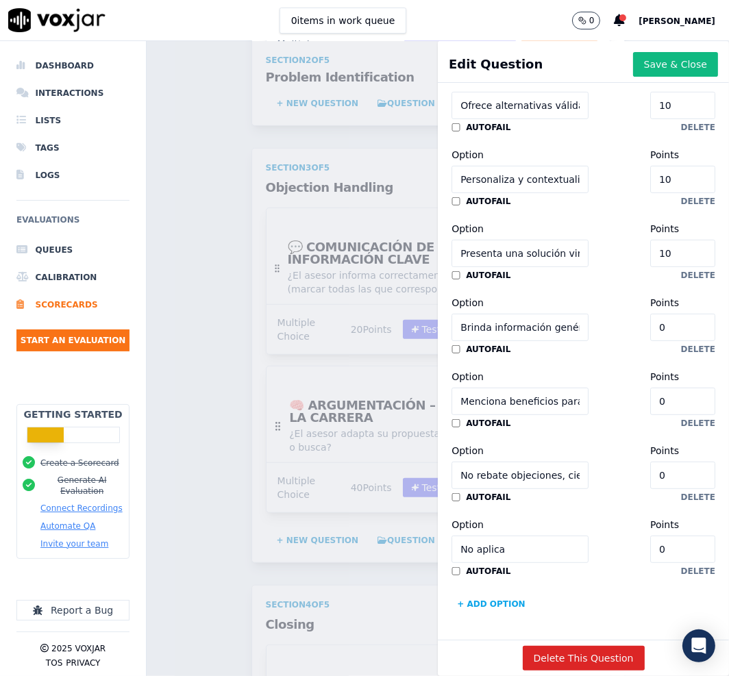
click at [562, 536] on input "No aplica" at bounding box center [519, 549] width 137 height 27
click at [633, 72] on button "Save & Close" at bounding box center [675, 64] width 85 height 25
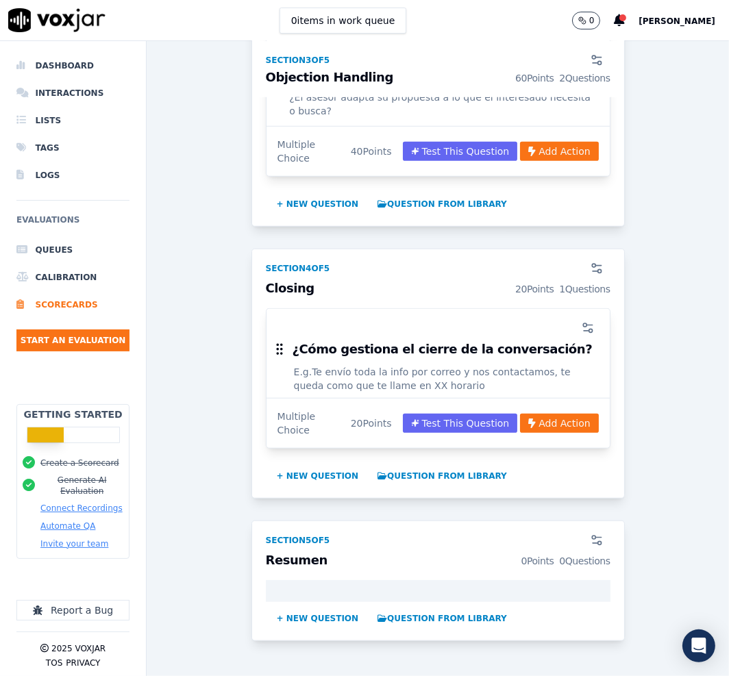
scroll to position [1027, 0]
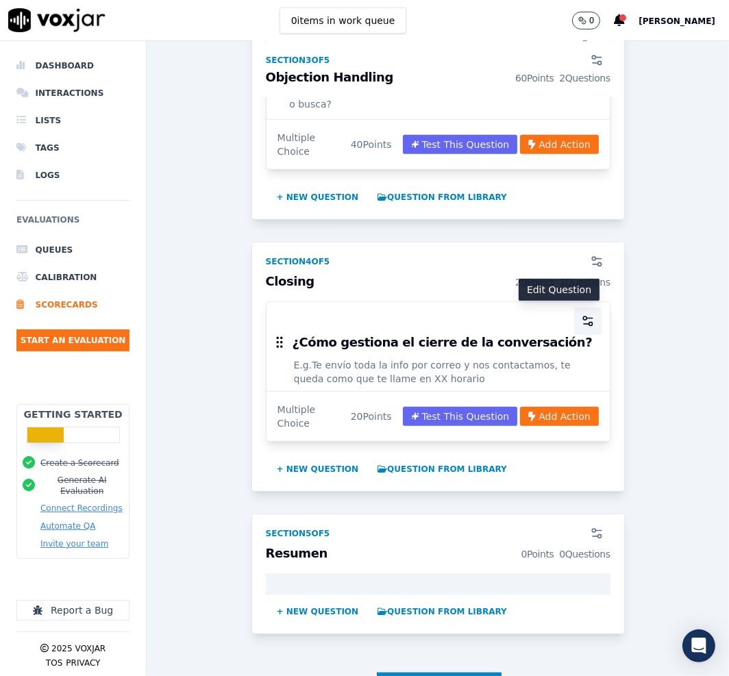
click at [581, 321] on icon "button" at bounding box center [588, 321] width 14 height 14
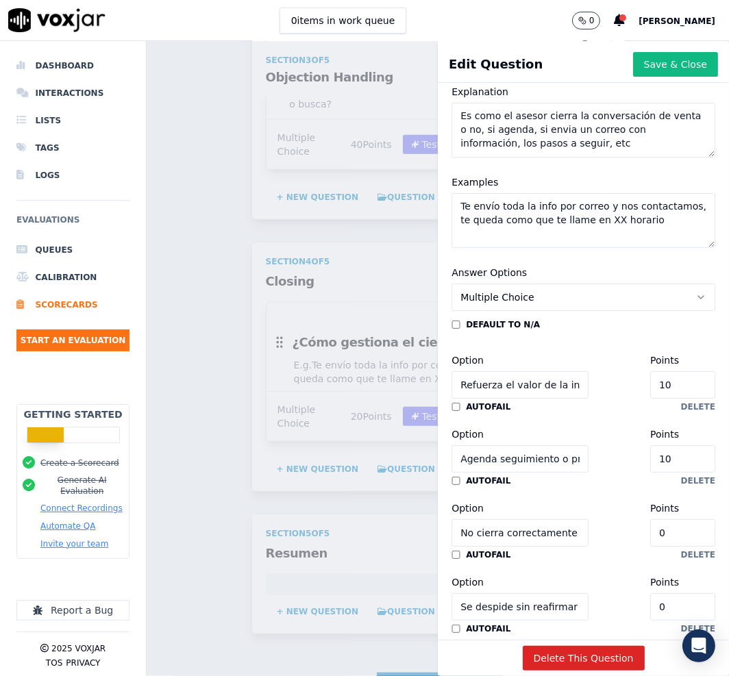
scroll to position [0, 0]
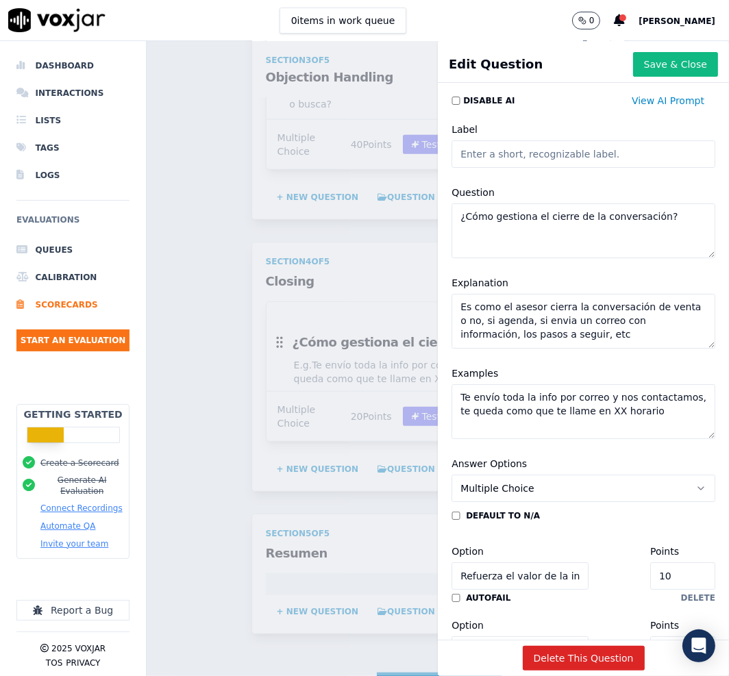
click at [575, 225] on textarea "¿Cómo gestiona el cierre de la conversación?" at bounding box center [583, 230] width 264 height 55
drag, startPoint x: 605, startPoint y: 336, endPoint x: 250, endPoint y: 245, distance: 366.8
click at [250, 245] on div "Edit Question Save & Close Disable AI View AI Prompt Label Question ¿Cómo gesti…" at bounding box center [438, 358] width 582 height 635
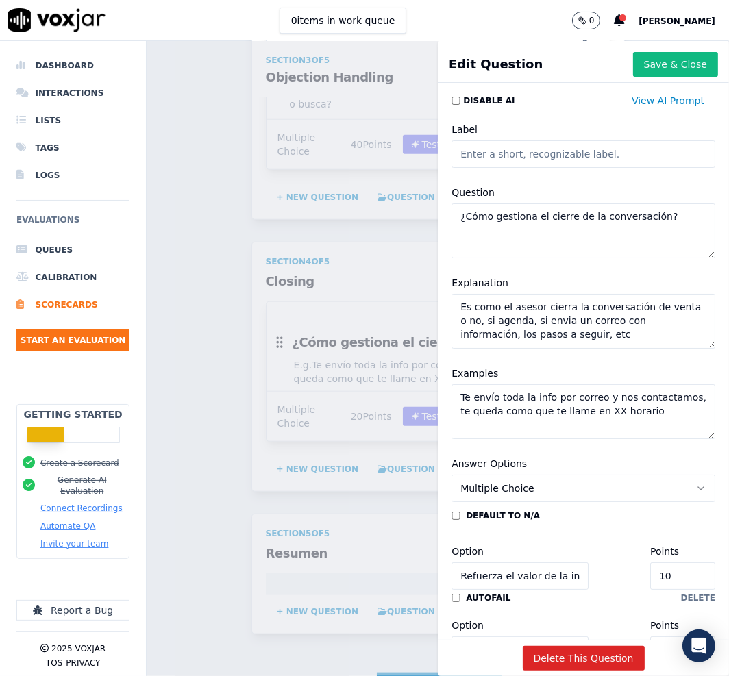
drag, startPoint x: 573, startPoint y: 429, endPoint x: 388, endPoint y: 362, distance: 196.1
click at [388, 362] on div "Edit Question Save & Close Disable AI View AI Prompt Label Question ¿Cómo gesti…" at bounding box center [438, 358] width 582 height 635
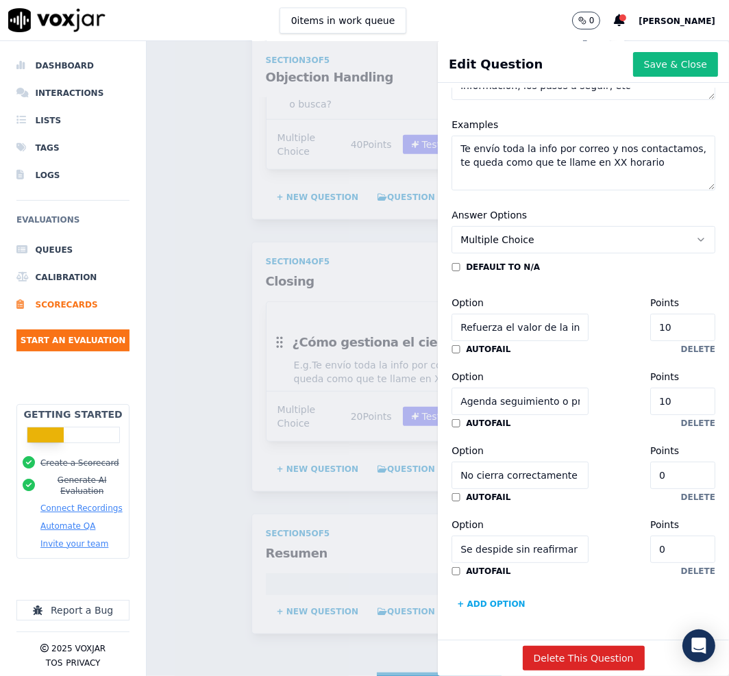
scroll to position [300, 0]
click at [575, 226] on button "Multiple Choice" at bounding box center [583, 239] width 264 height 27
click at [534, 388] on input "Agenda seguimiento o próxima acción concreta" at bounding box center [519, 401] width 137 height 27
click at [520, 314] on input "Refuerza el valor de la institución y el proyecto educativo" at bounding box center [519, 327] width 137 height 27
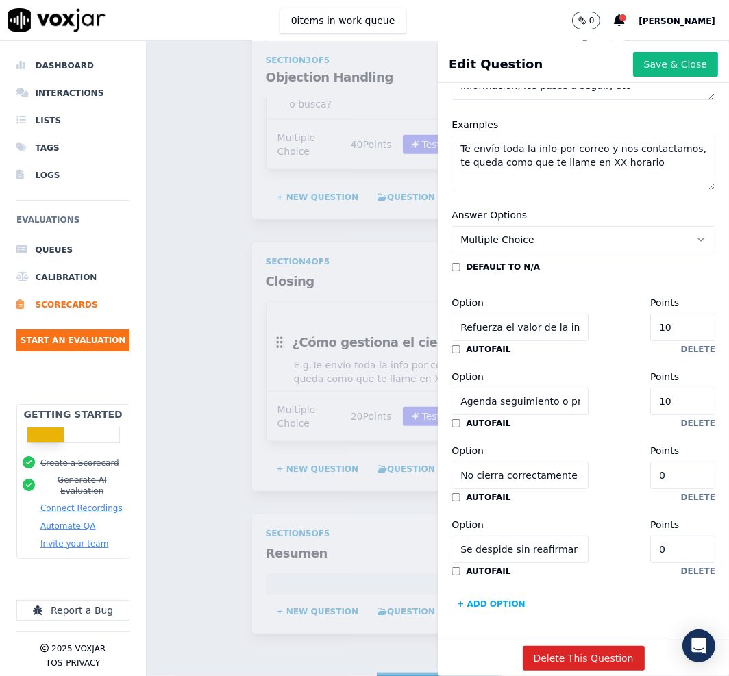
click at [520, 314] on input "Refuerza el valor de la institución y el proyecto educativo" at bounding box center [519, 327] width 137 height 27
click at [510, 462] on input "No cierra correctamente o no deja próxima acción definida" at bounding box center [519, 475] width 137 height 27
click at [527, 388] on input "Agenda seguimiento o próxima acción concreta" at bounding box center [519, 401] width 137 height 27
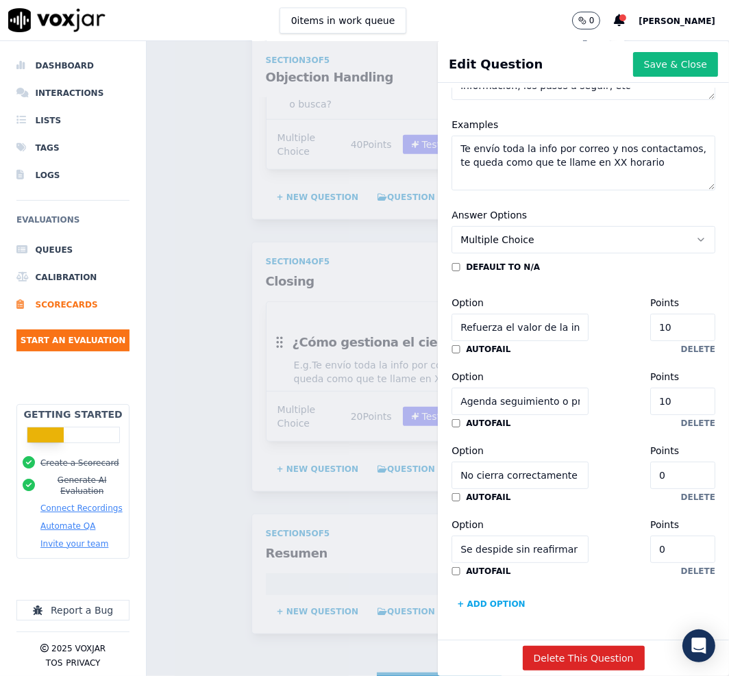
click at [527, 388] on input "Agenda seguimiento o próxima acción concreta" at bounding box center [519, 401] width 137 height 27
click at [476, 462] on input "No cierra correctamente o no deja próxima acción definida" at bounding box center [519, 475] width 137 height 27
click at [481, 536] on input "Se despide sin reafirmar interés ni continuidad" at bounding box center [519, 549] width 137 height 27
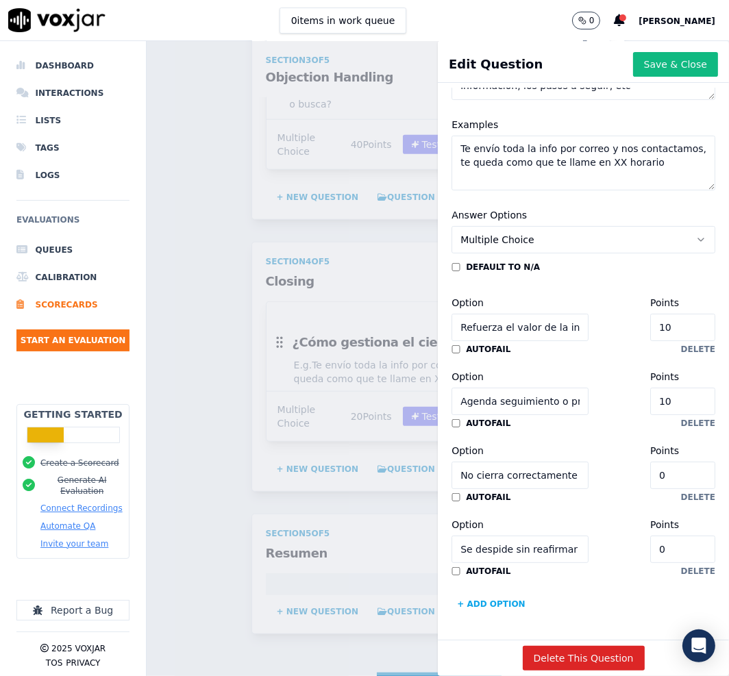
click at [481, 536] on input "Se despide sin reafirmar interés ni continuidad" at bounding box center [519, 549] width 137 height 27
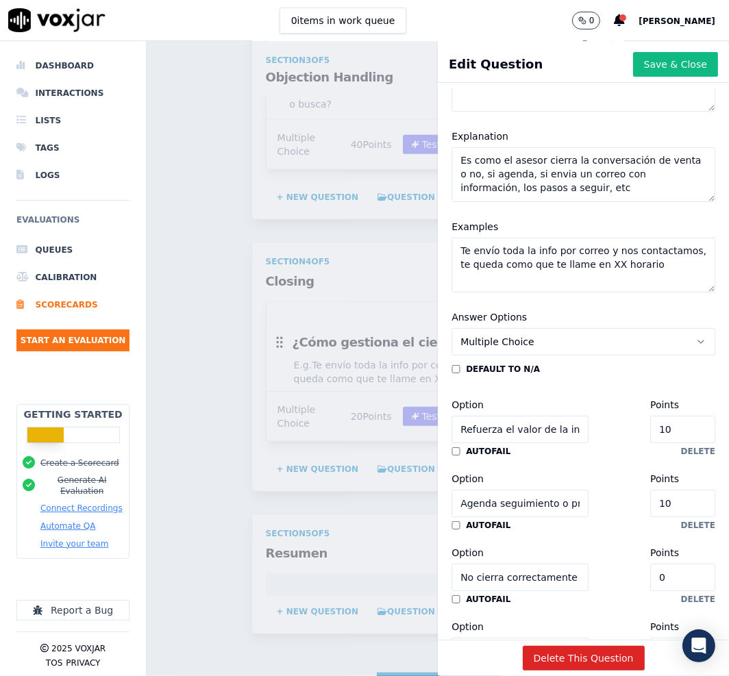
scroll to position [0, 0]
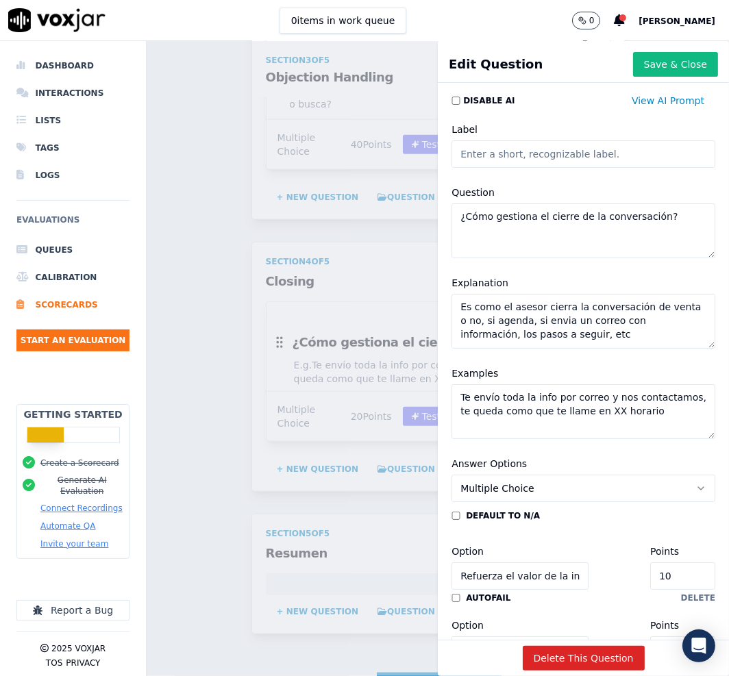
click at [528, 149] on input "Label" at bounding box center [583, 153] width 264 height 27
paste input "📝 GESTIÓN Y CIERRE"
type input "📝 GESTIÓN Y CIERRE"
click at [647, 71] on button "Save & Close" at bounding box center [675, 64] width 85 height 25
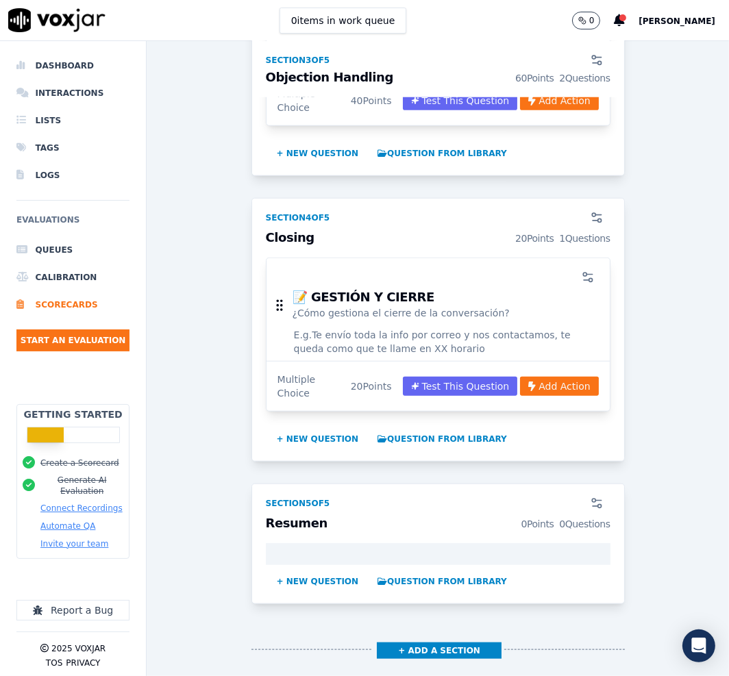
scroll to position [1112, 0]
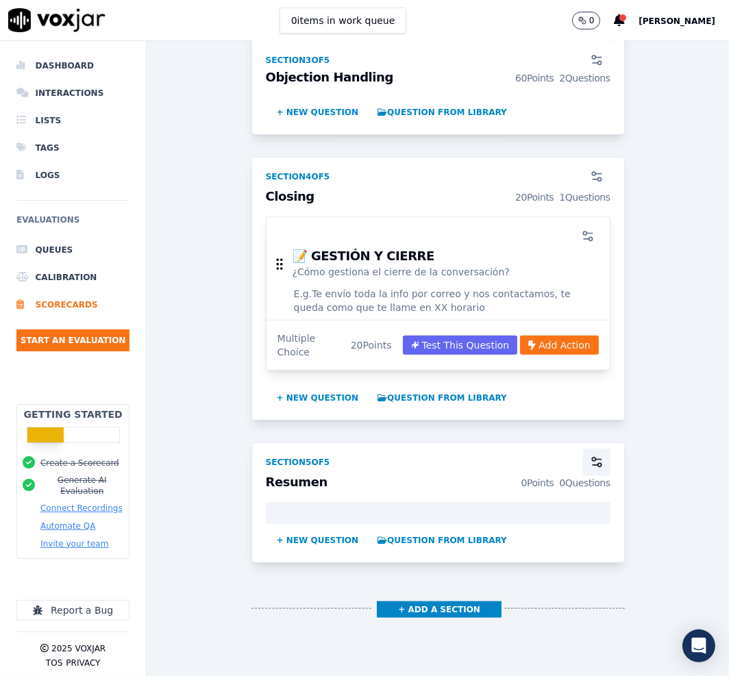
click at [583, 465] on button "button" at bounding box center [596, 462] width 27 height 27
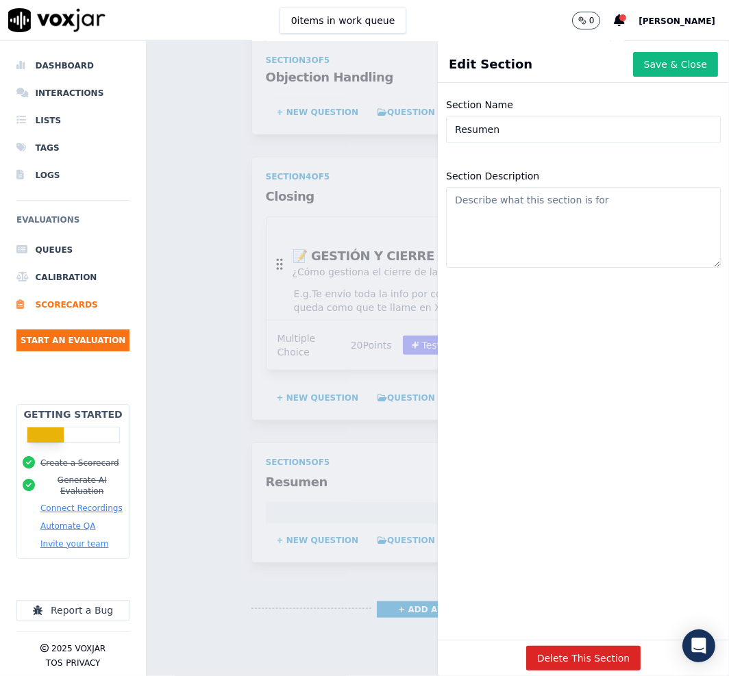
click at [299, 501] on div "Scorecards Scorecard Editor [PERSON_NAME] Admiciones ACTIVE A scorecard to revi…" at bounding box center [438, 358] width 582 height 635
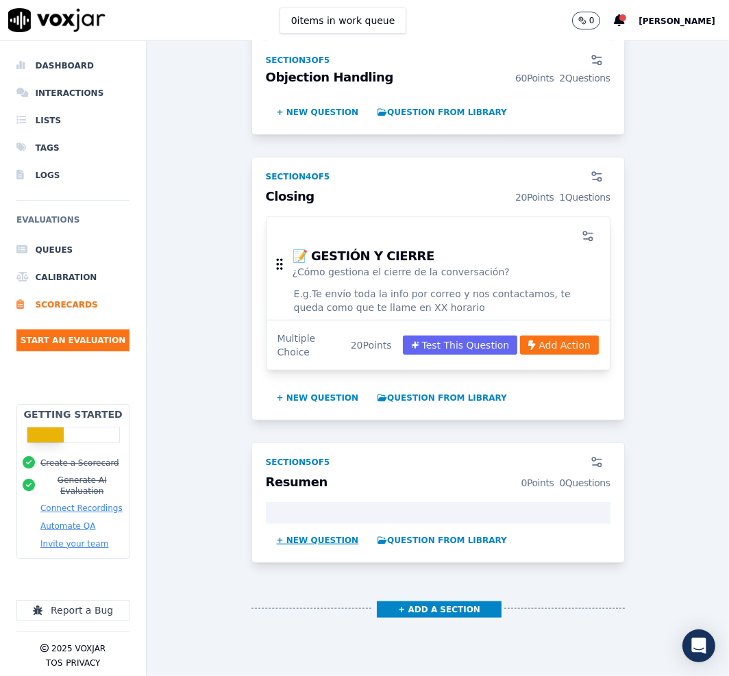
click at [299, 532] on button "+ New question" at bounding box center [317, 540] width 93 height 22
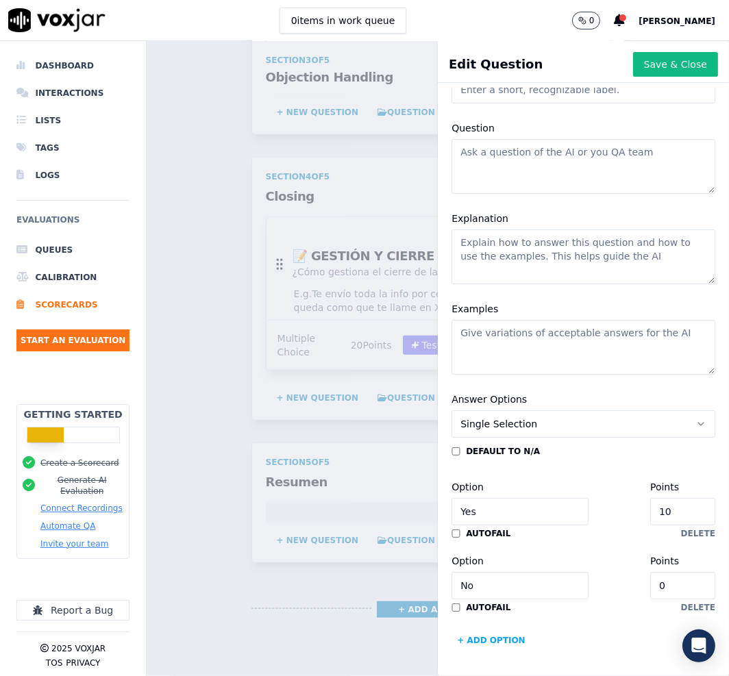
scroll to position [116, 0]
click at [560, 410] on button "Single Selection" at bounding box center [583, 423] width 264 height 27
click at [596, 432] on div "Slider" at bounding box center [551, 425] width 218 height 22
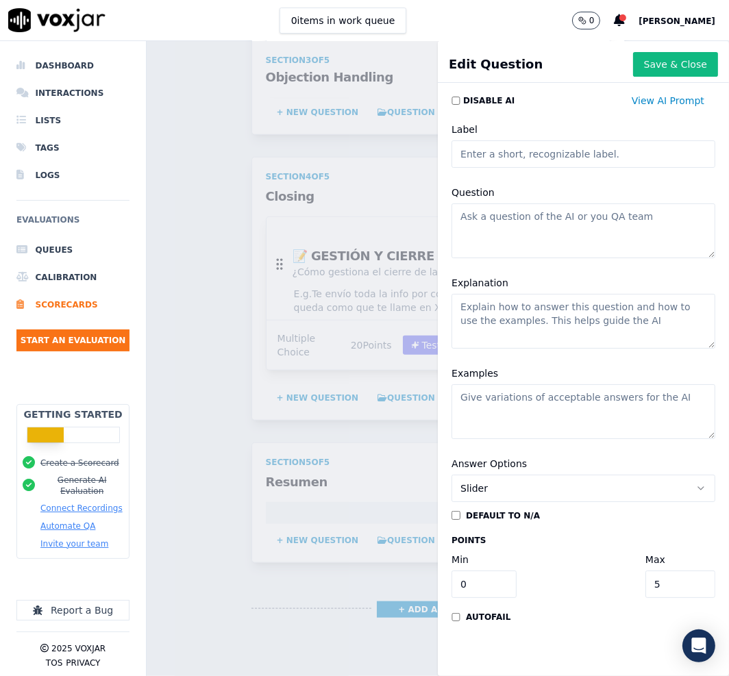
scroll to position [23, 0]
click at [462, 571] on input "0" at bounding box center [483, 584] width 65 height 27
click at [645, 571] on input "5" at bounding box center [680, 584] width 70 height 27
click at [572, 475] on button "Slider" at bounding box center [583, 488] width 264 height 27
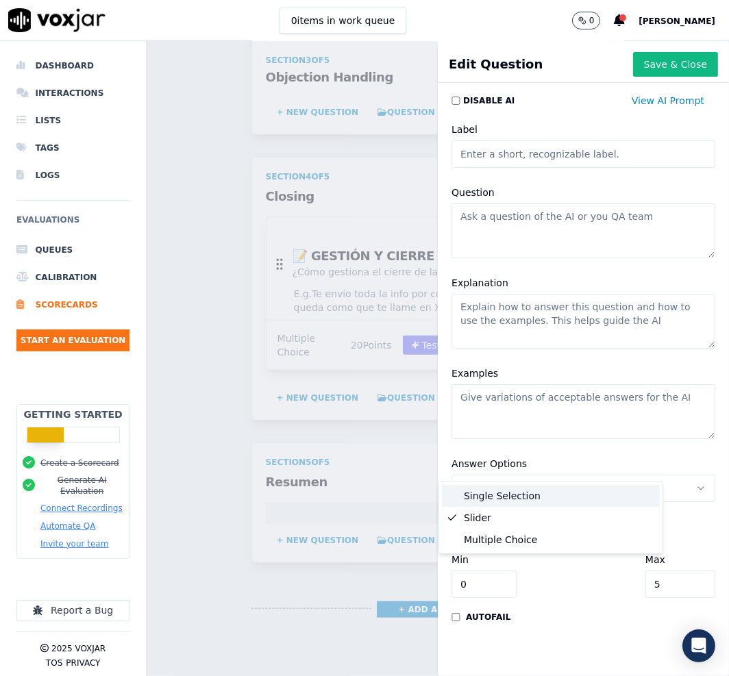
click at [558, 494] on div "Single Selection" at bounding box center [551, 496] width 218 height 22
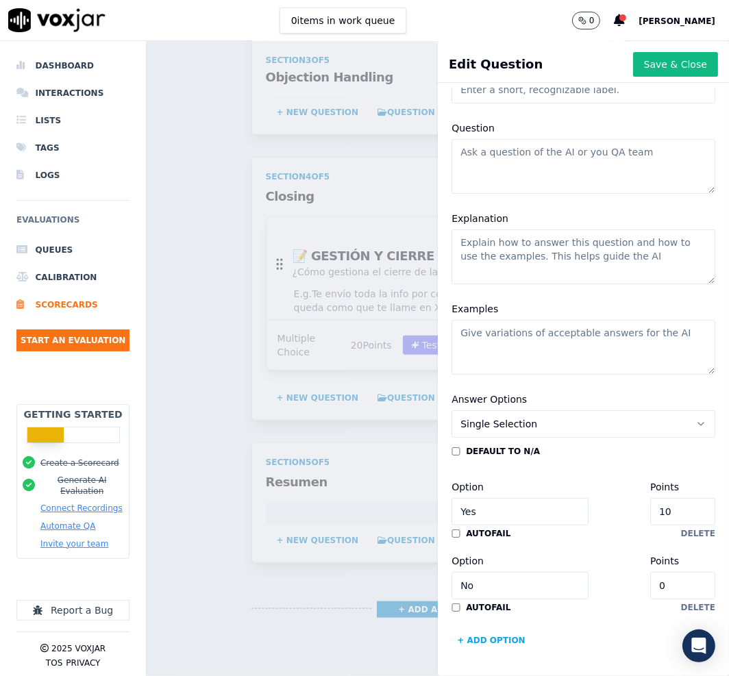
scroll to position [0, 0]
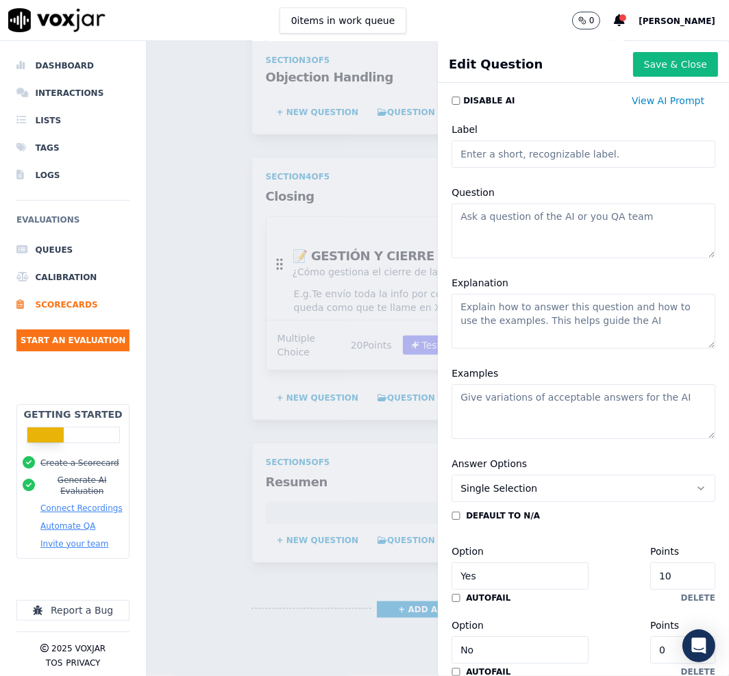
click at [356, 214] on div "Scorecards Scorecard Editor [PERSON_NAME] Admiciones ACTIVE A scorecard to revi…" at bounding box center [438, 358] width 582 height 635
